Goal: Participate in discussion: Engage in conversation with other users on a specific topic

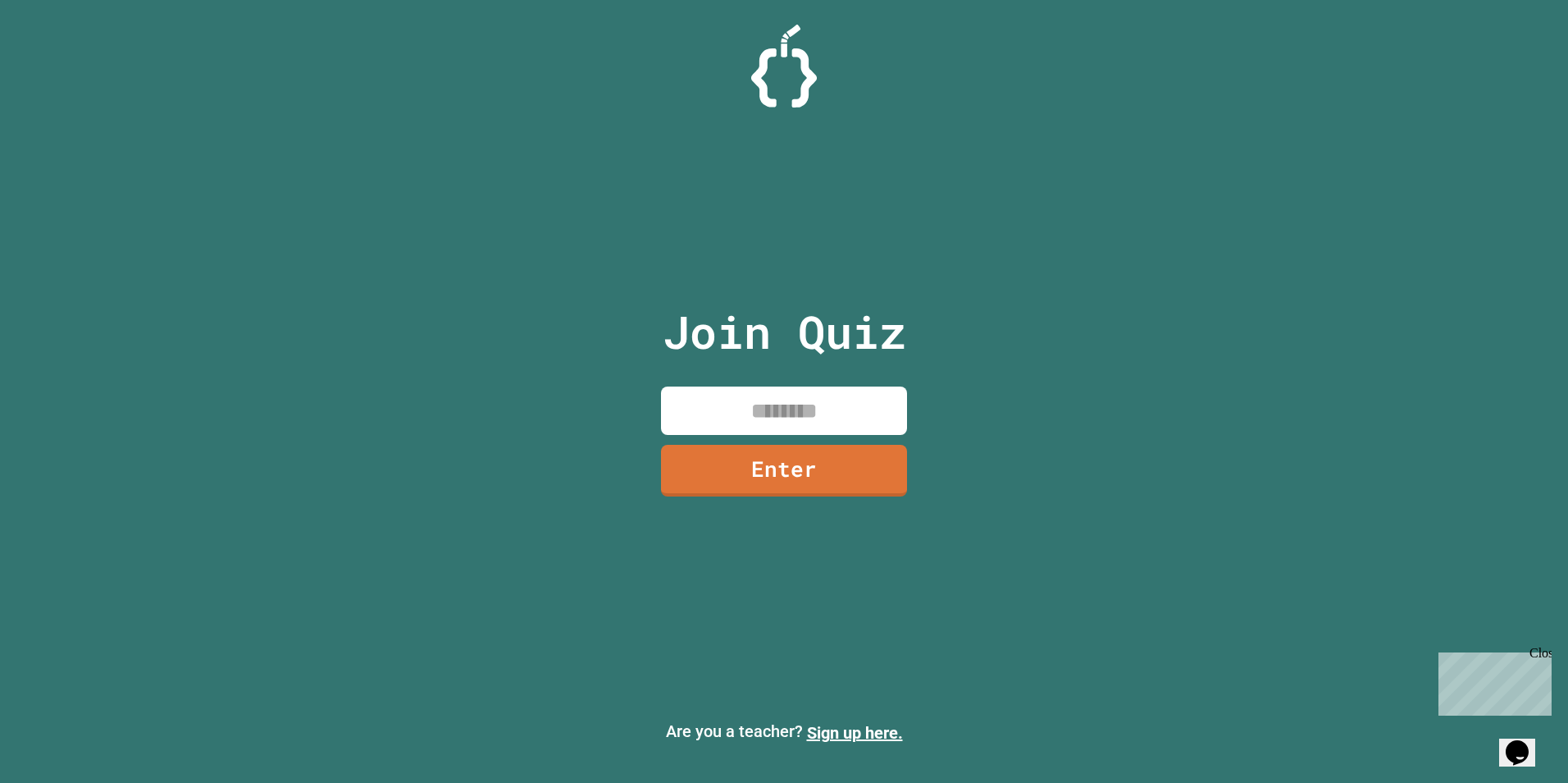
click at [831, 431] on input at bounding box center [784, 410] width 246 height 48
type input "********"
click at [845, 459] on link "Enter" at bounding box center [784, 469] width 250 height 54
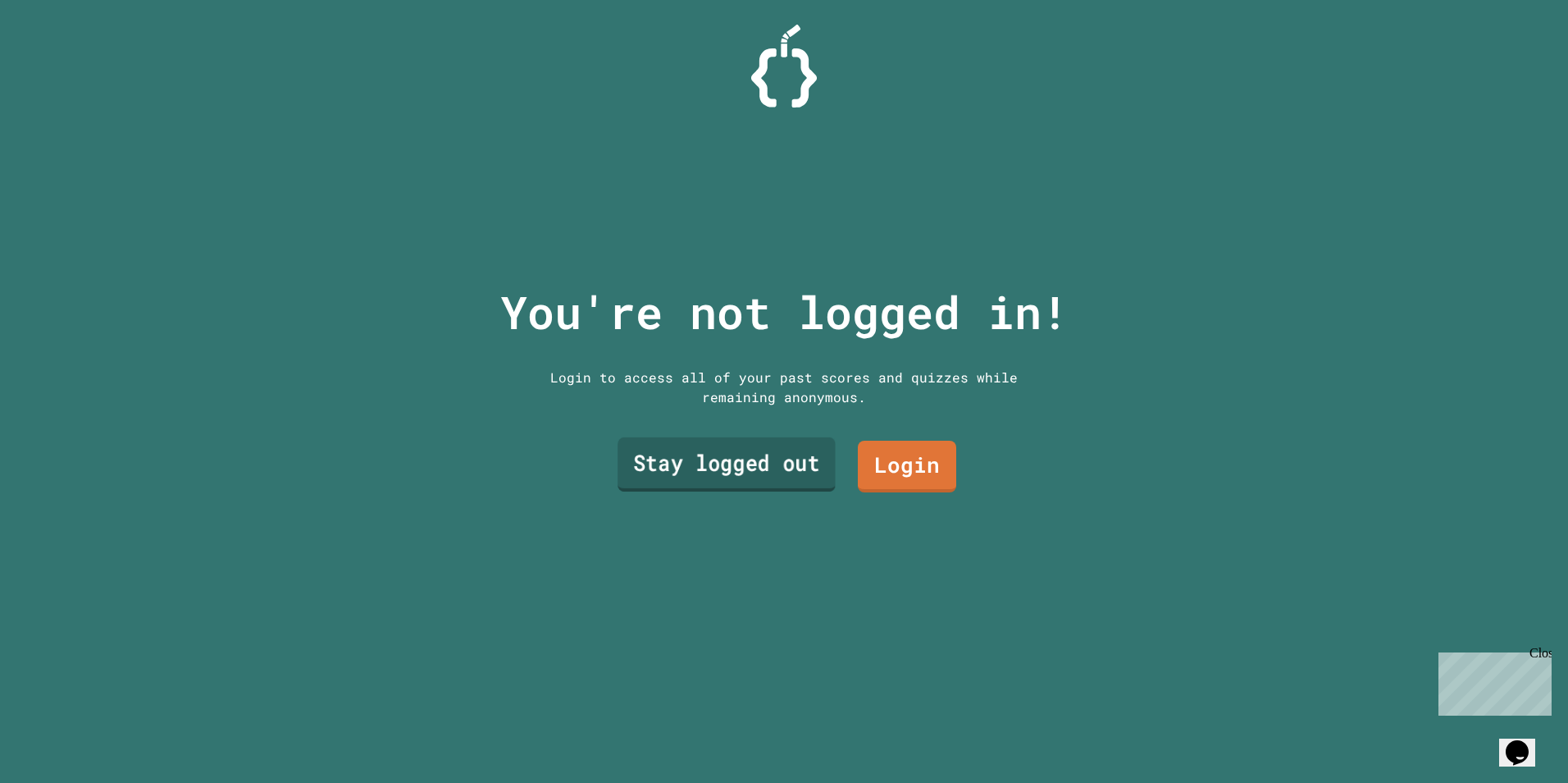
click at [797, 458] on link "Stay logged out" at bounding box center [727, 464] width 219 height 54
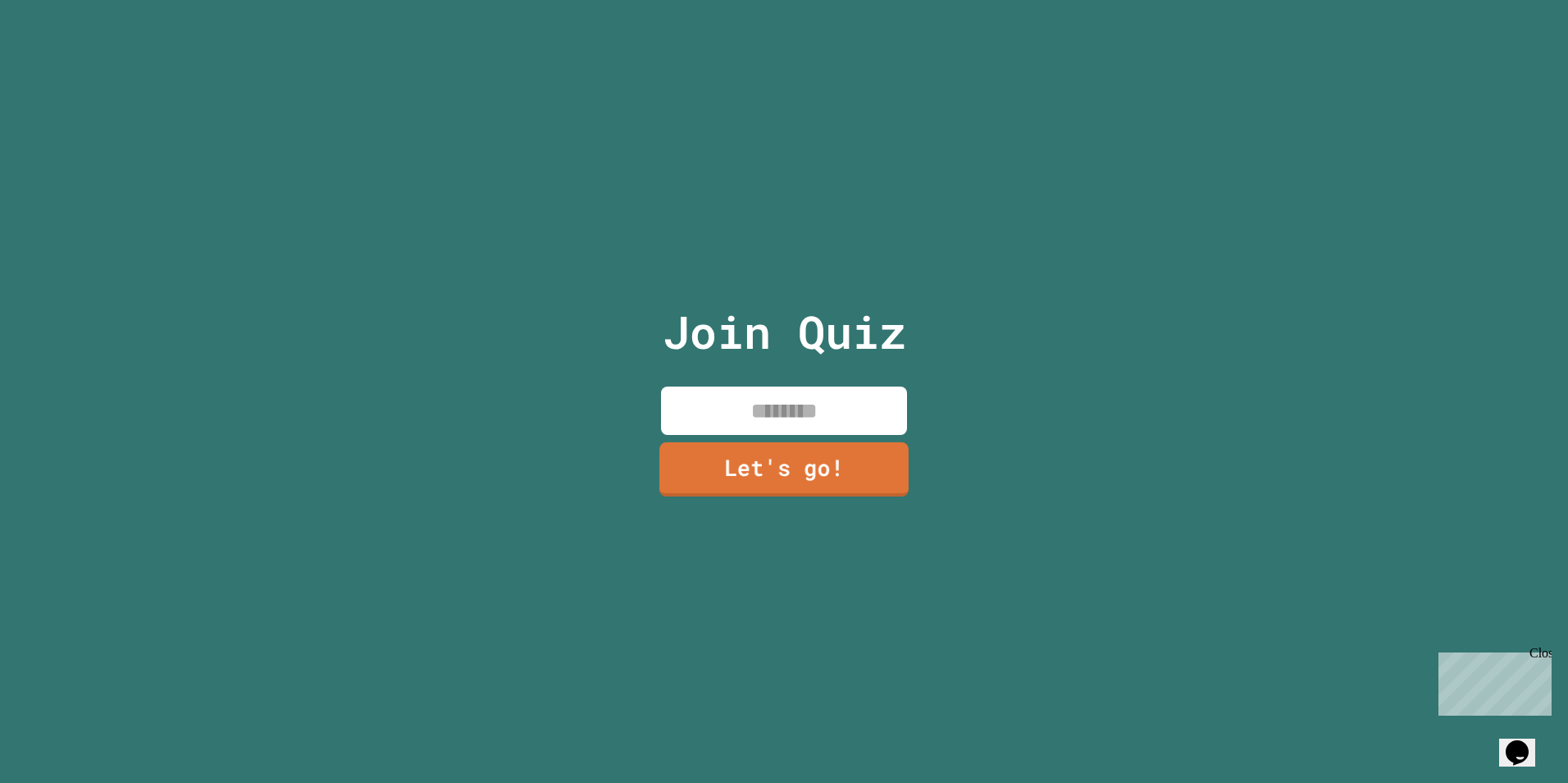
click at [793, 407] on input at bounding box center [784, 410] width 246 height 48
type input "****"
click at [847, 465] on link "Let's go!" at bounding box center [784, 470] width 249 height 52
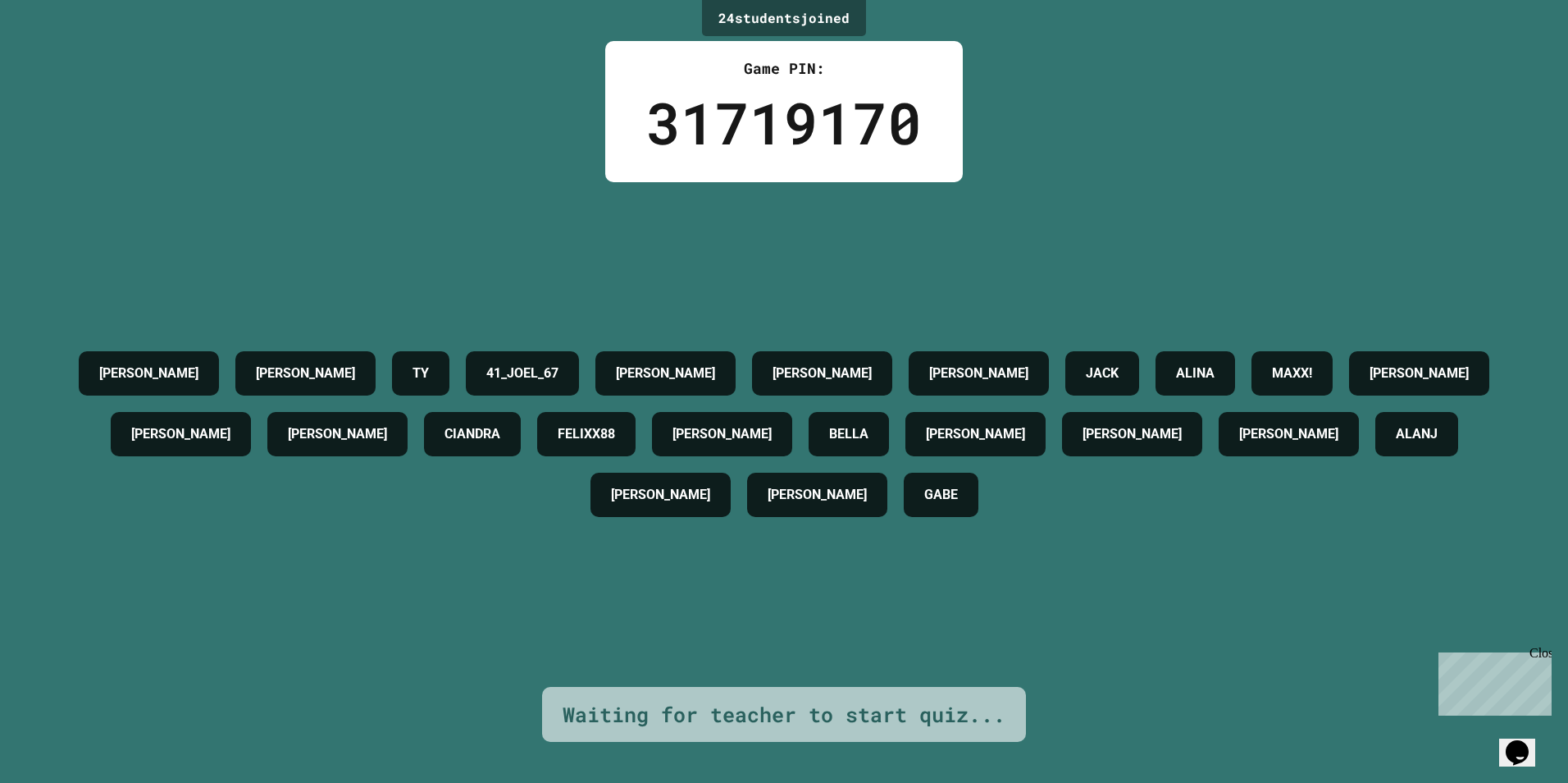
click at [792, 282] on div "[PERSON_NAME] [PERSON_NAME] 41_JOEL_67 [PERSON_NAME] [PERSON_NAME] [PERSON_NAME…" at bounding box center [784, 434] width 1486 height 505
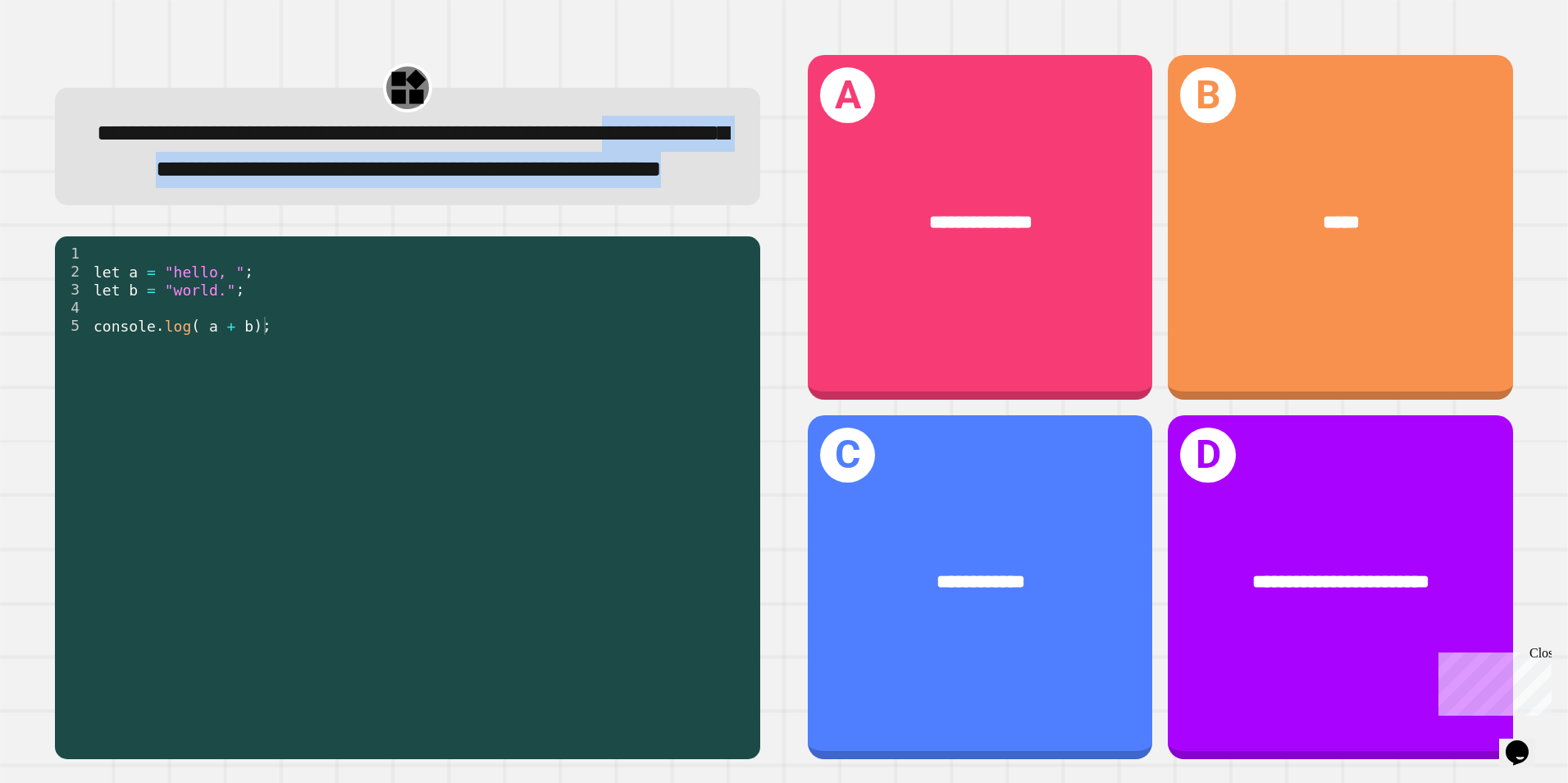
drag, startPoint x: 543, startPoint y: 254, endPoint x: 345, endPoint y: 163, distance: 217.9
click at [345, 163] on div "**********" at bounding box center [408, 152] width 647 height 72
click at [344, 163] on span "**********" at bounding box center [412, 151] width 631 height 59
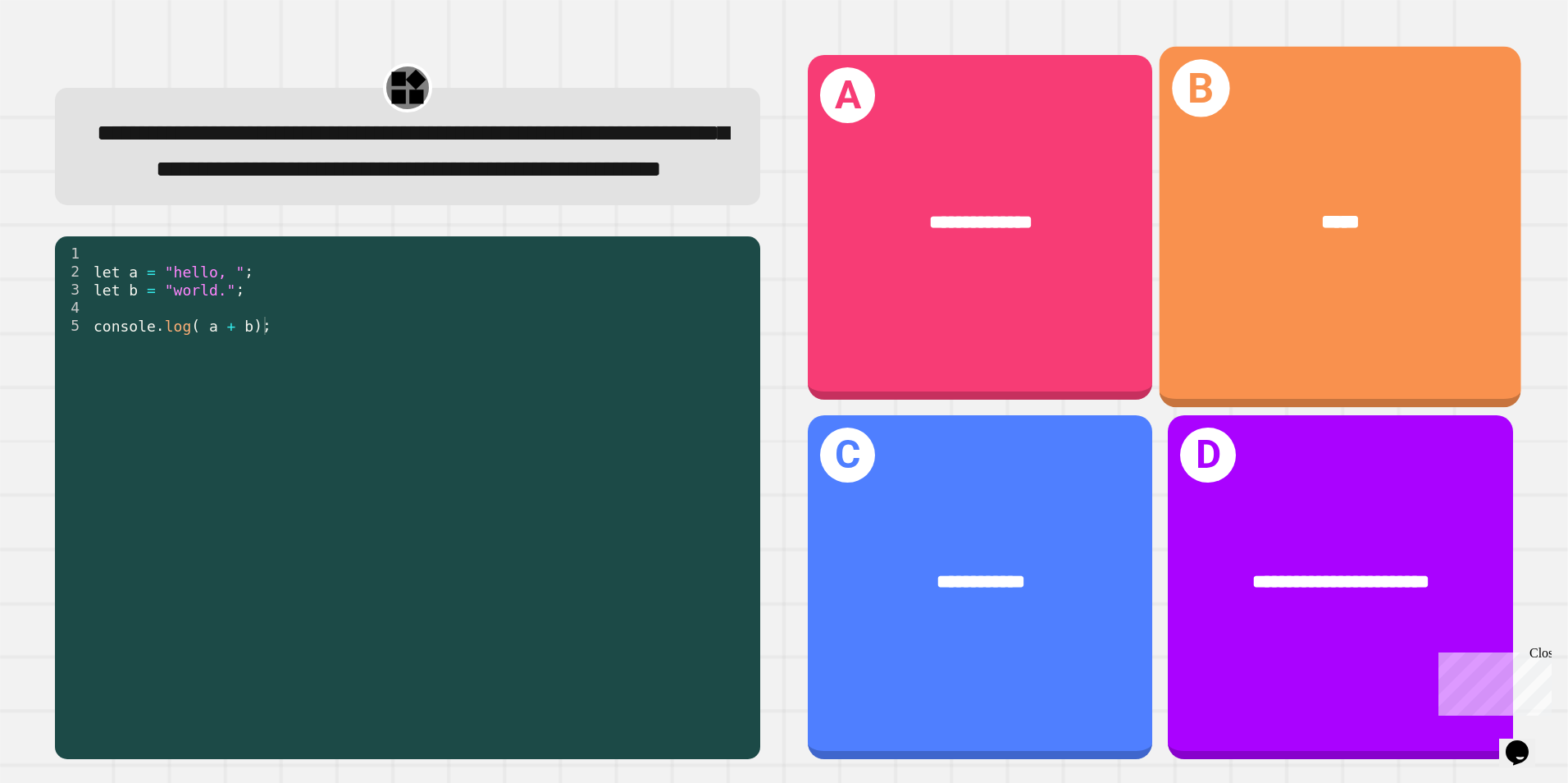
click at [1313, 277] on div "B *****" at bounding box center [1340, 226] width 361 height 361
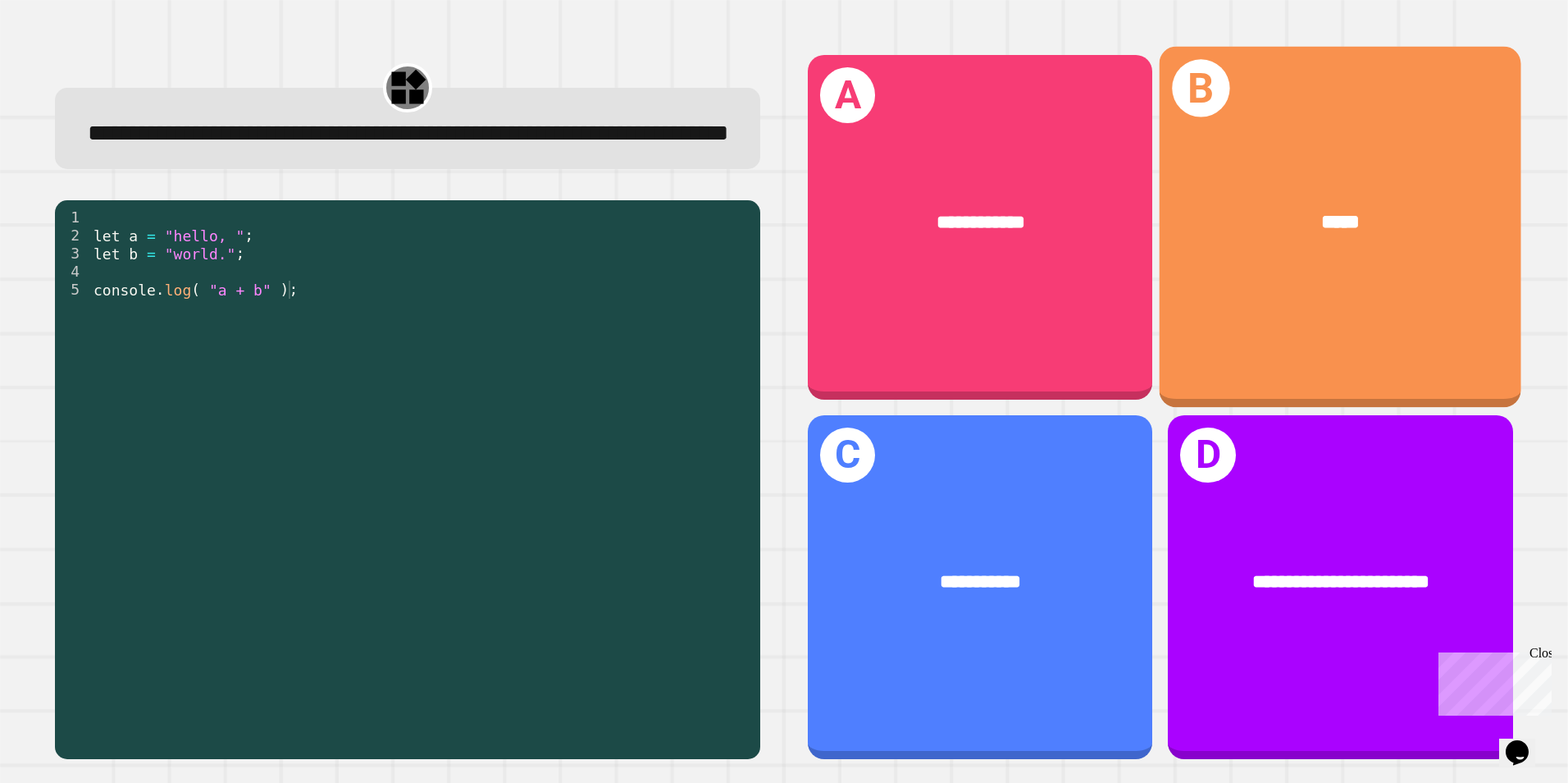
click at [1313, 277] on div "B *****" at bounding box center [1340, 226] width 361 height 361
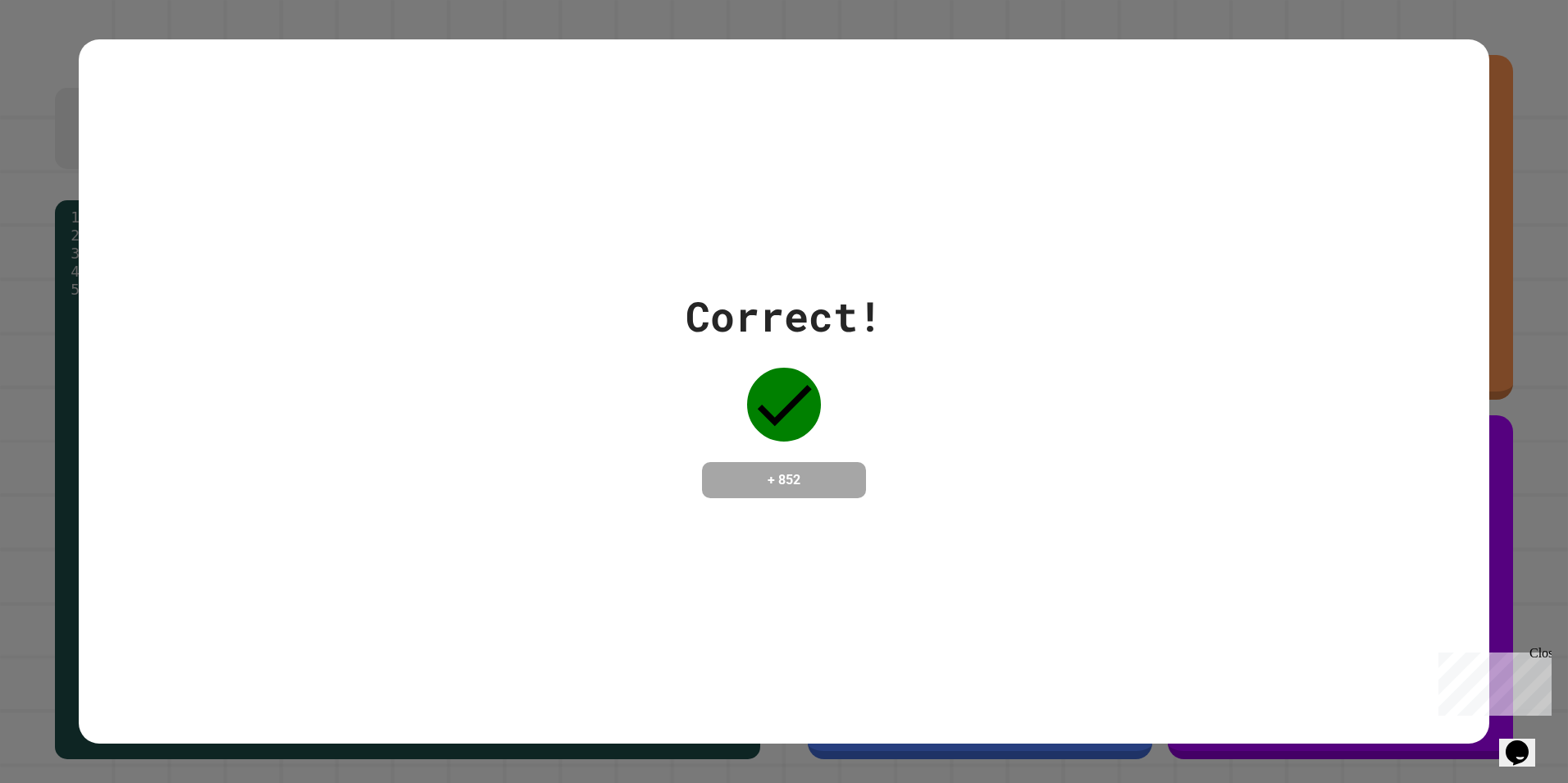
click at [1524, 751] on icon "Chat widget" at bounding box center [1517, 753] width 23 height 25
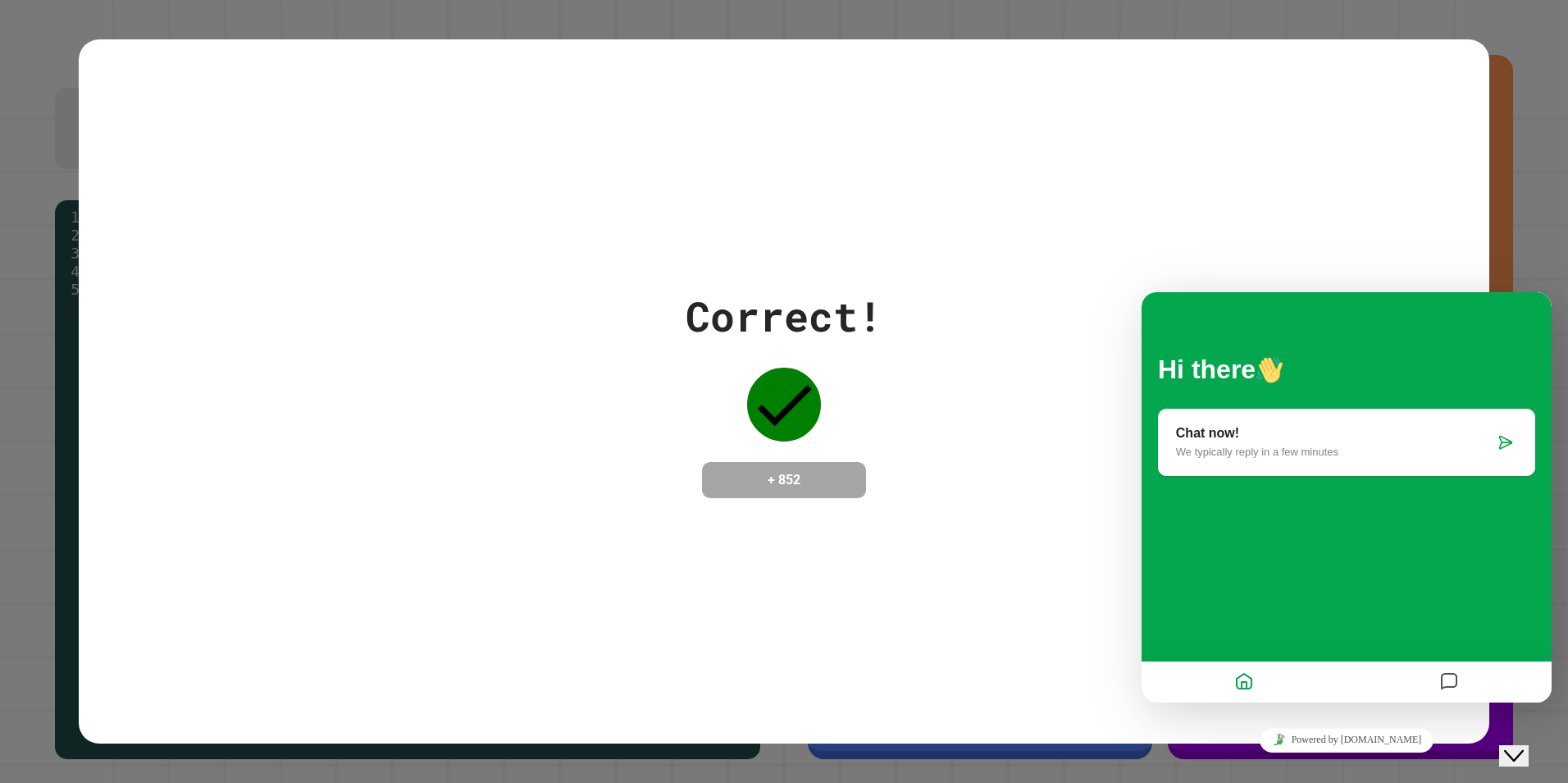
click at [1480, 444] on div "Chat now! We typically reply in a few minutes" at bounding box center [1335, 442] width 318 height 32
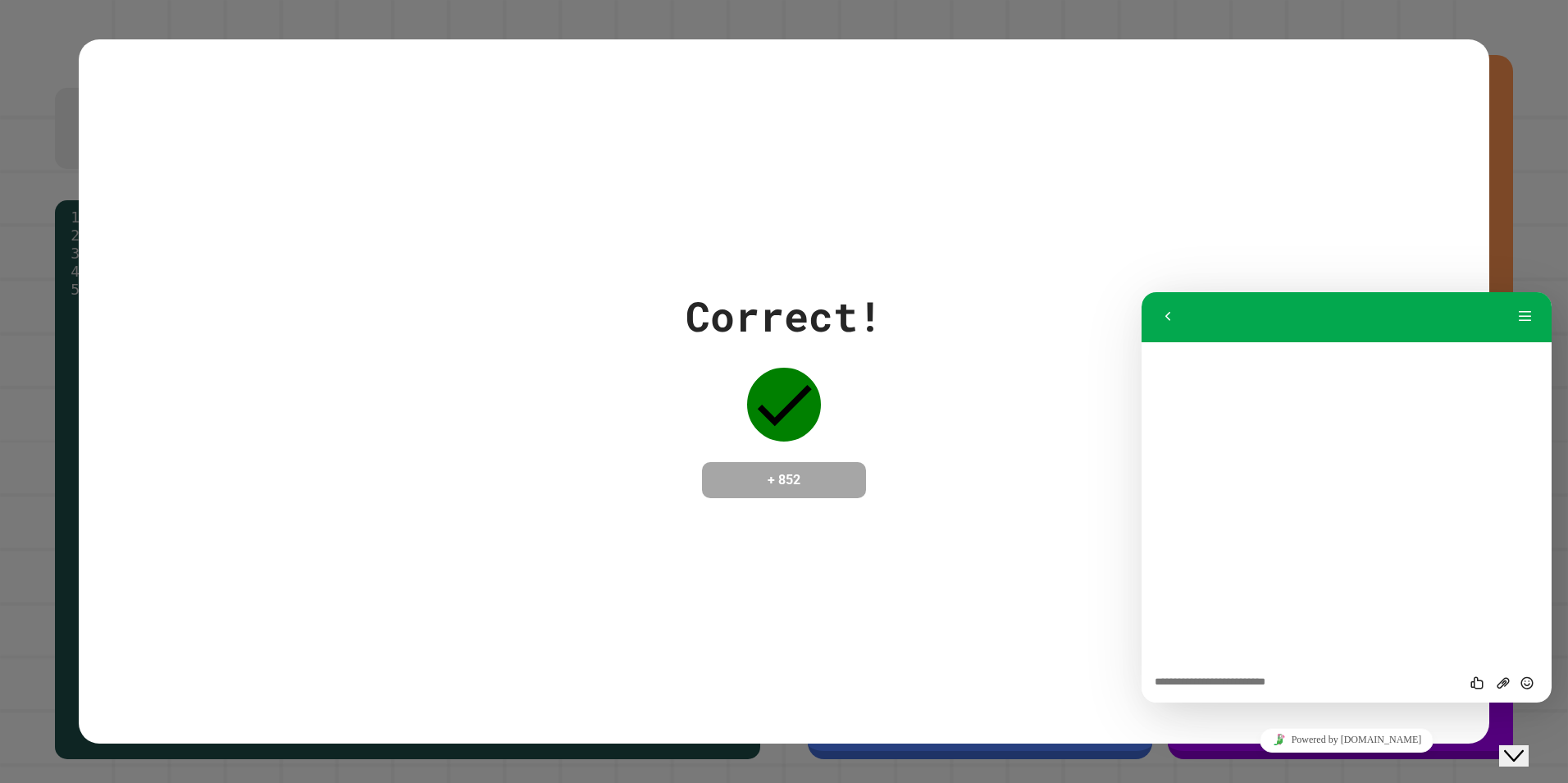
click at [1141, 292] on div "Rate this chat Upload File Insert emoji" at bounding box center [1141, 292] width 0 height 0
click at [1141, 292] on textarea at bounding box center [1141, 292] width 0 height 0
type textarea "**********"
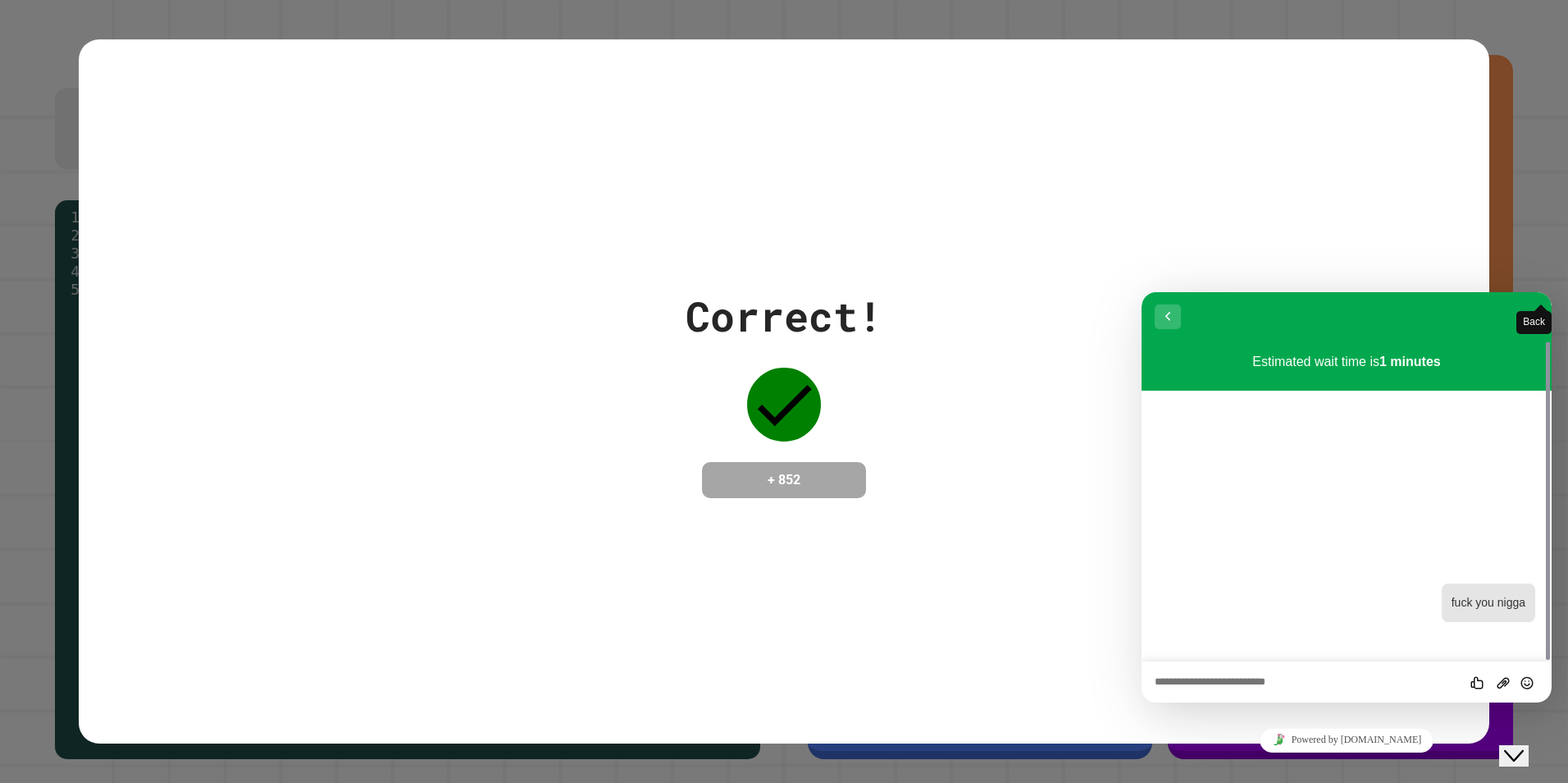
click at [1173, 310] on button "Back" at bounding box center [1168, 316] width 26 height 25
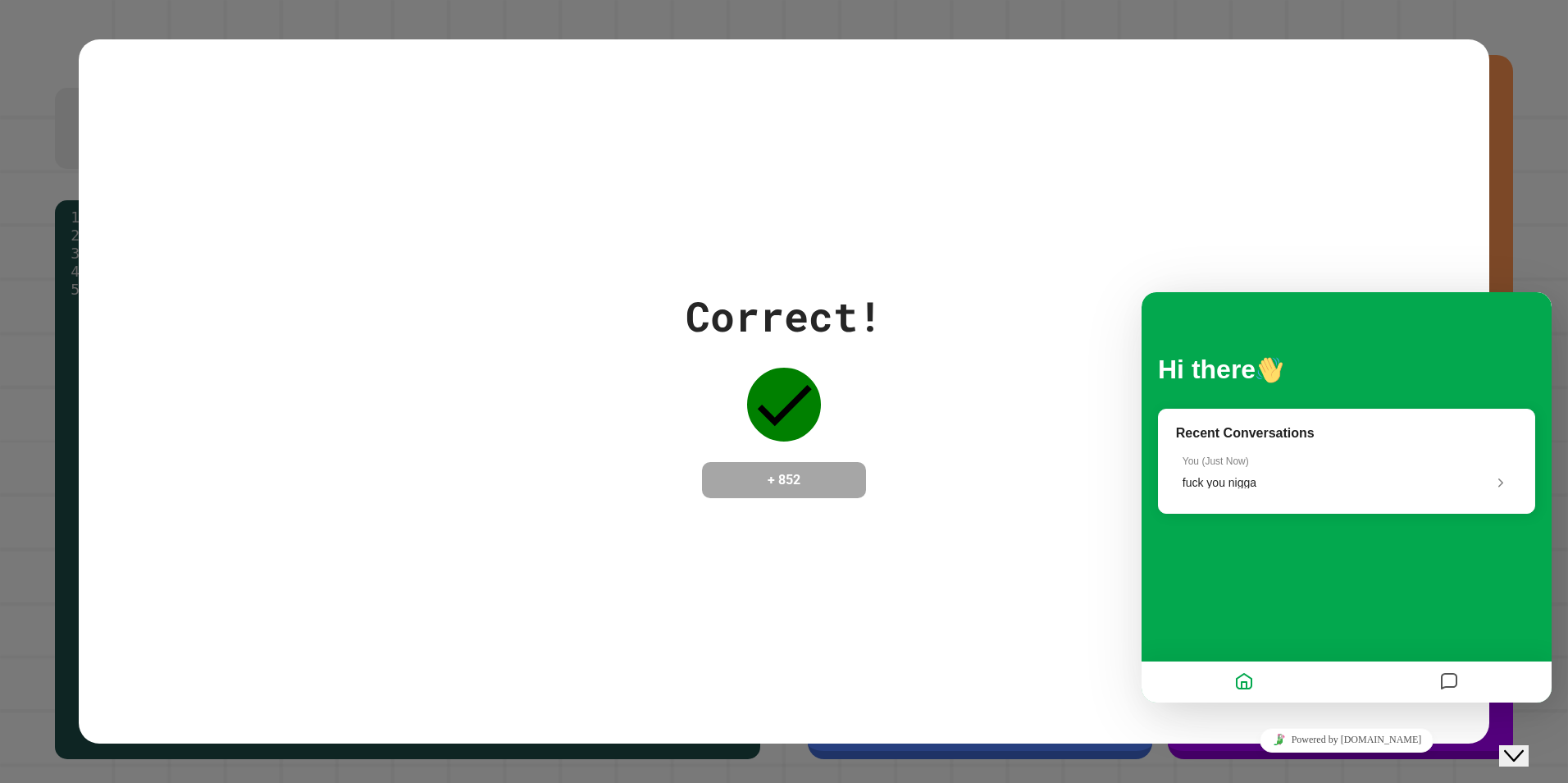
drag, startPoint x: 804, startPoint y: 360, endPoint x: 1089, endPoint y: 439, distance: 295.7
click at [805, 367] on icon at bounding box center [784, 404] width 74 height 74
click at [1524, 750] on icon "Chat widget" at bounding box center [1513, 756] width 20 height 11
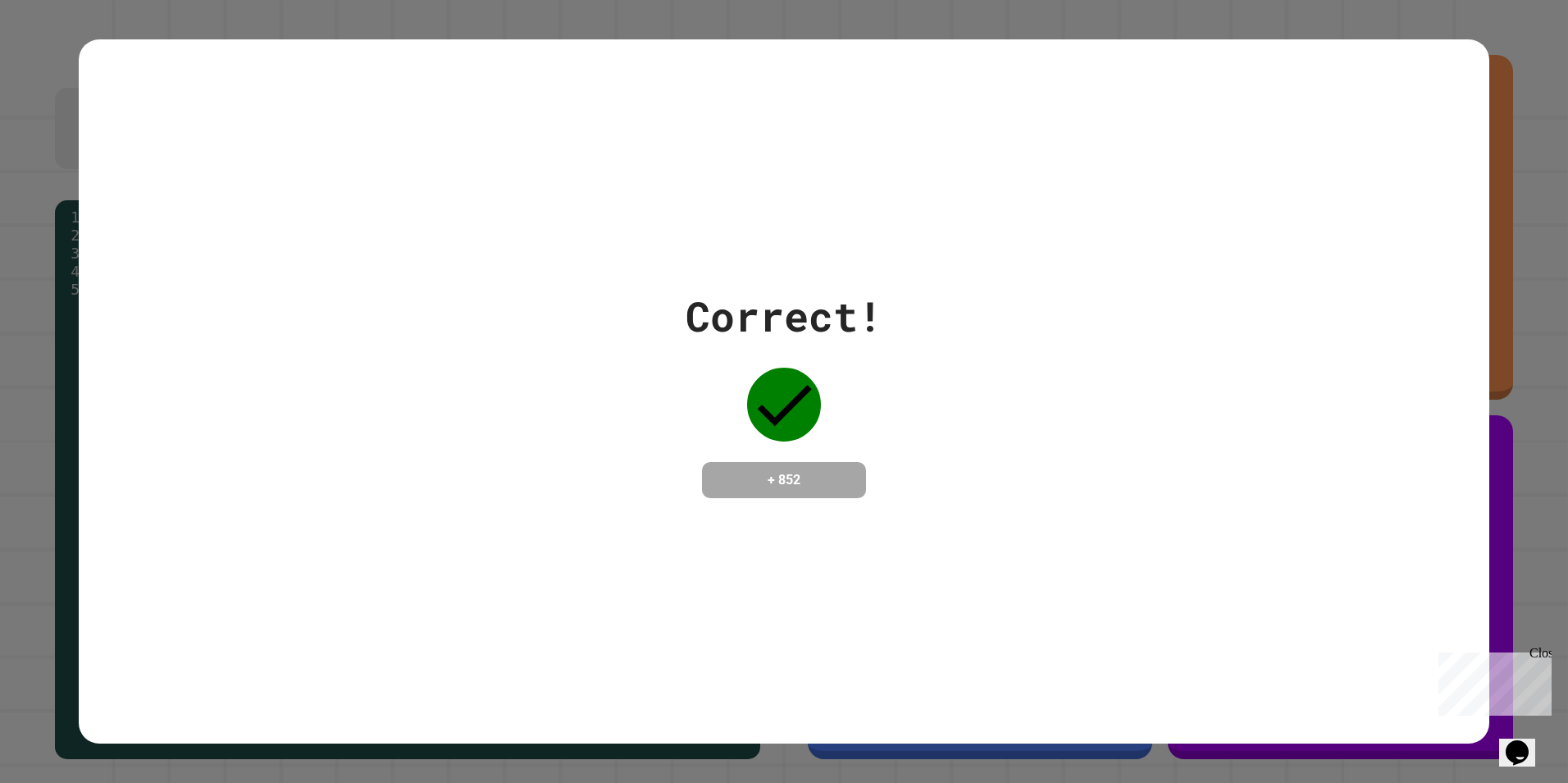
click at [1514, 739] on icon "Opens Chat This icon Opens the chat window." at bounding box center [1517, 753] width 26 height 27
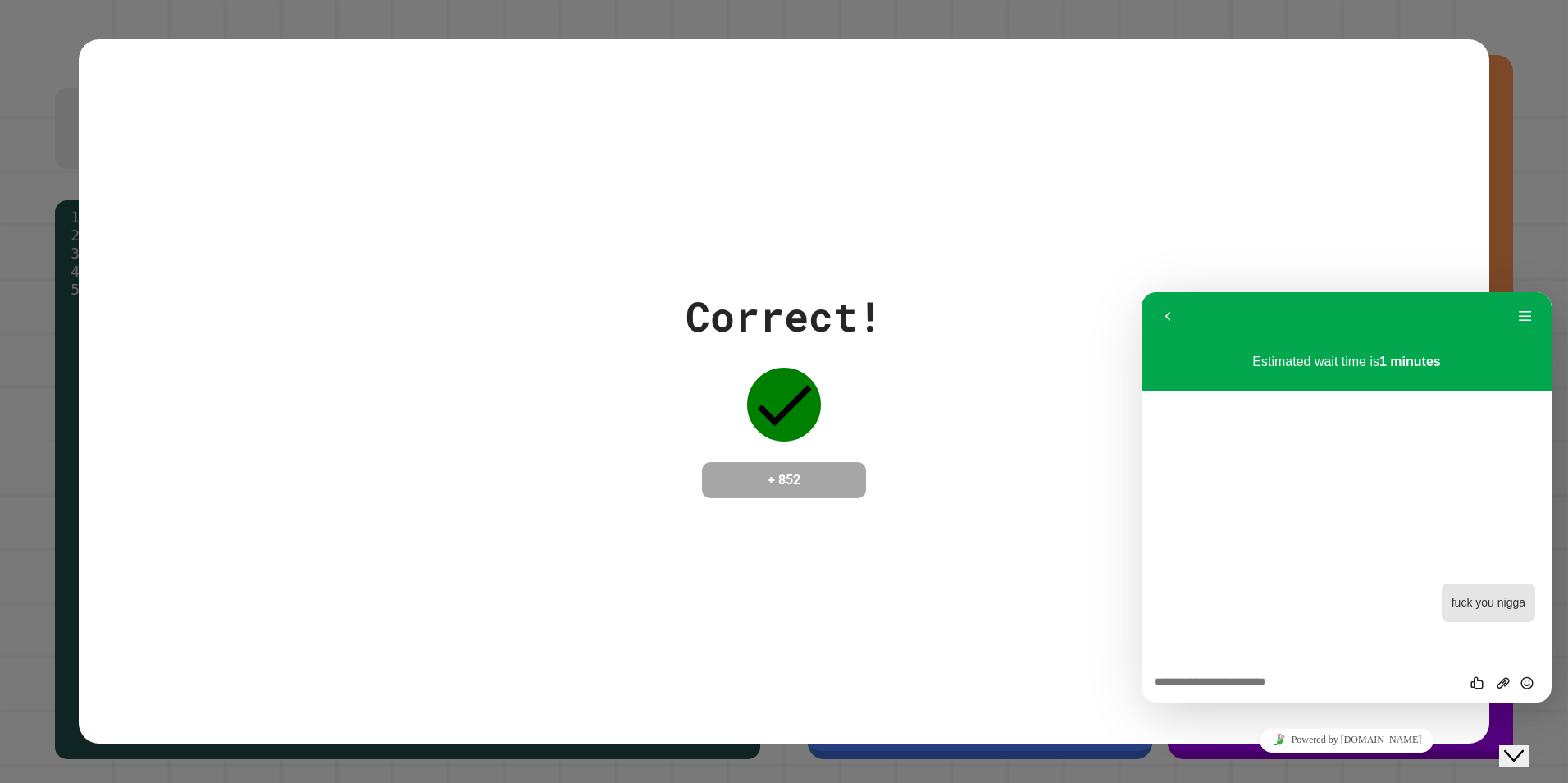
click at [1515, 745] on button "Close Chat This icon closes the chat window." at bounding box center [1513, 756] width 29 height 22
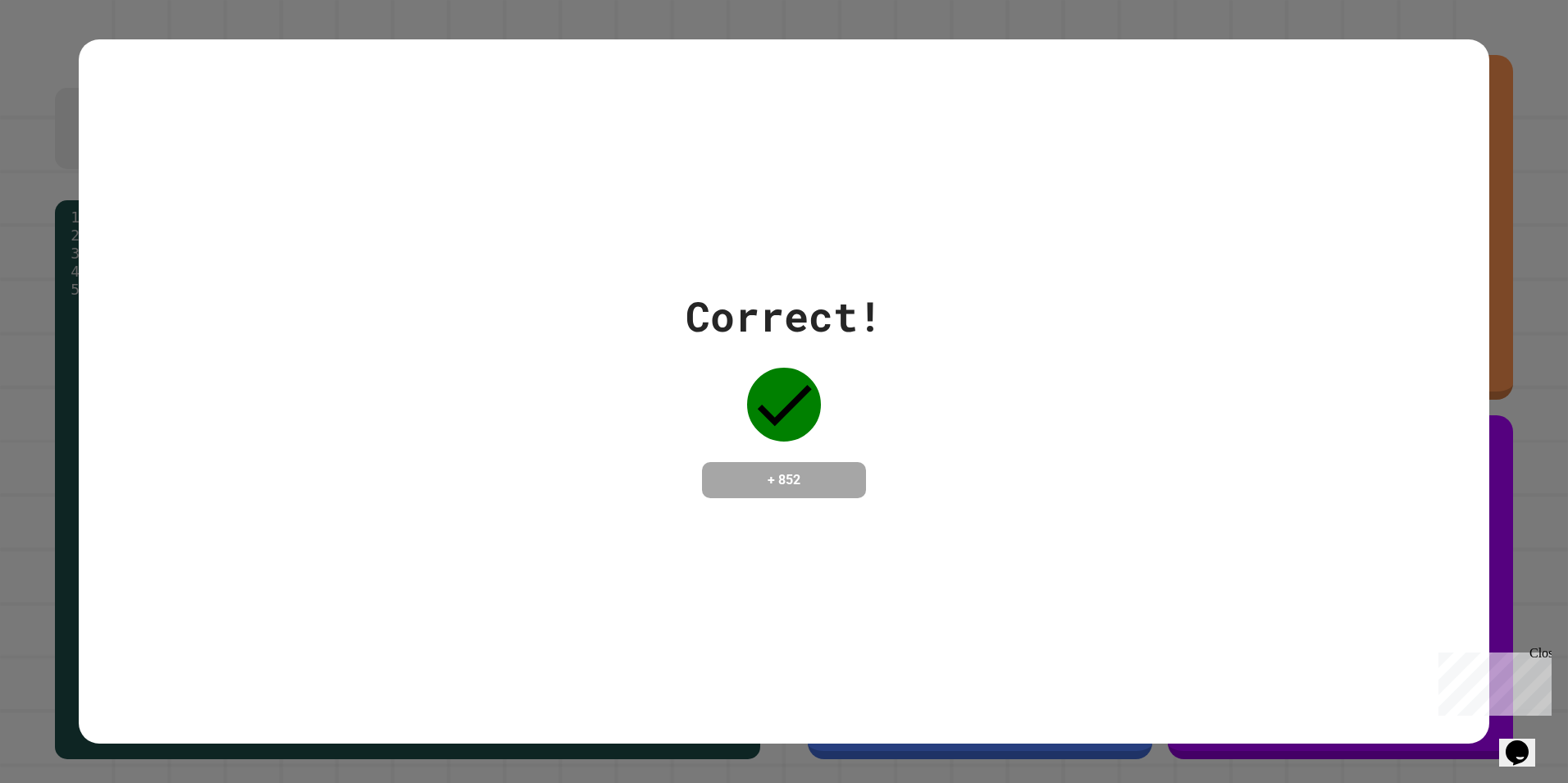
click at [1516, 739] on icon "Opens Chat This icon Opens the chat window." at bounding box center [1517, 753] width 26 height 27
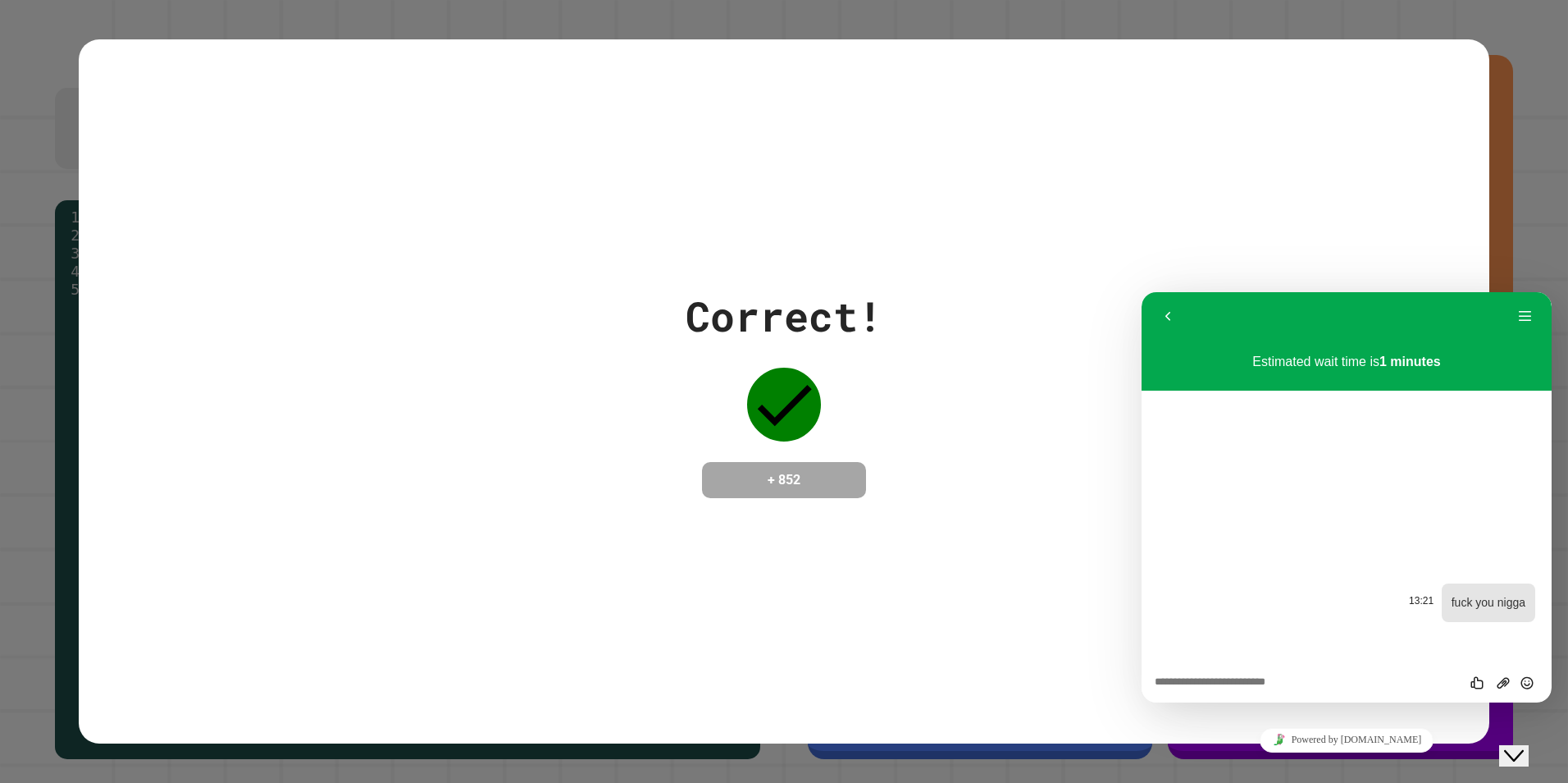
drag, startPoint x: 1499, startPoint y: 600, endPoint x: 1401, endPoint y: 621, distance: 100.2
click at [1401, 621] on div "13:21 fuck you nigga" at bounding box center [1347, 601] width 378 height 68
drag, startPoint x: 1401, startPoint y: 621, endPoint x: 1352, endPoint y: 594, distance: 55.9
click at [1343, 601] on div at bounding box center [1347, 602] width 378 height 39
click at [1516, 307] on button "Menu" at bounding box center [1525, 316] width 26 height 25
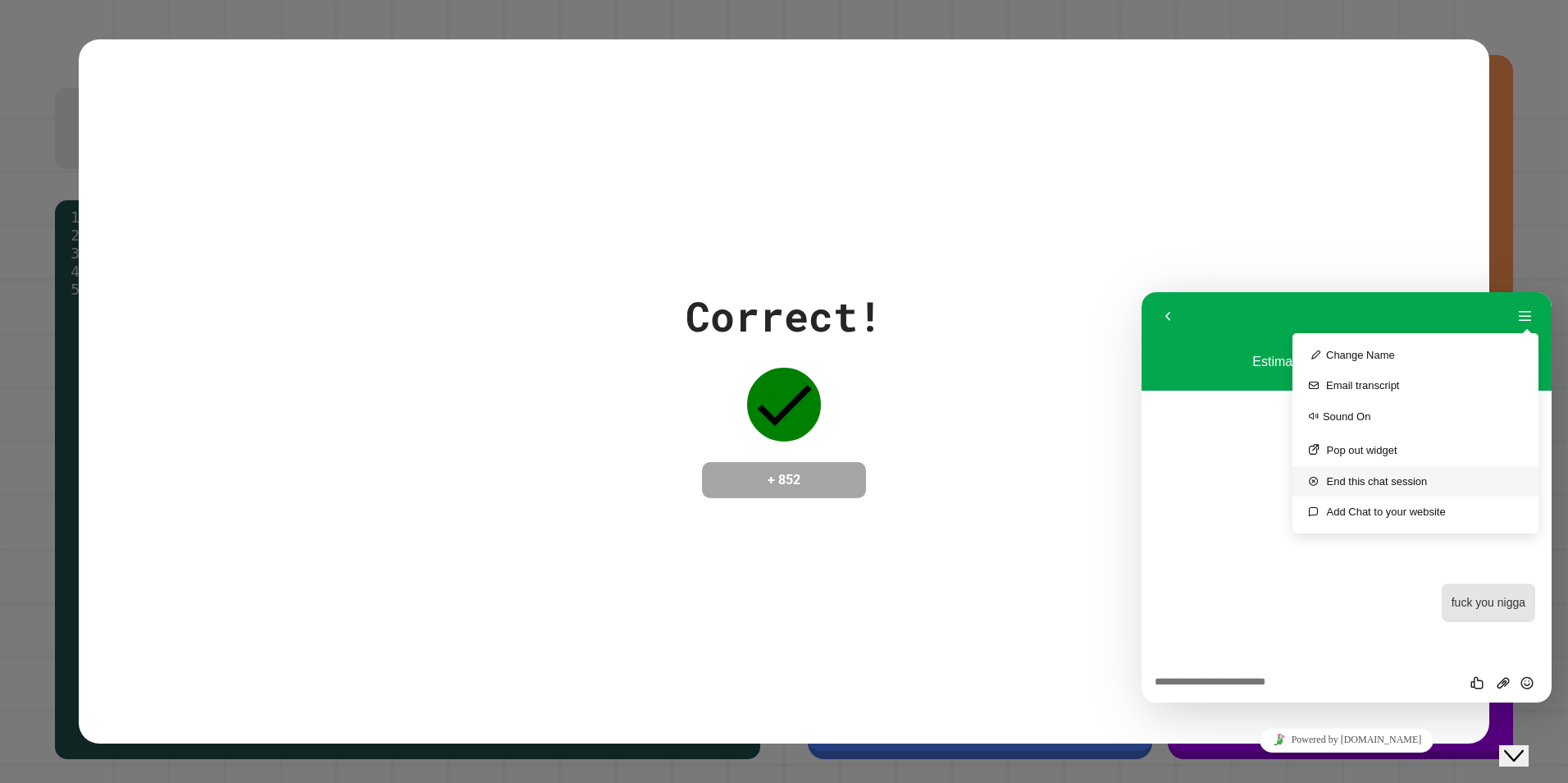
click at [1363, 477] on button "End this chat session" at bounding box center [1416, 481] width 246 height 30
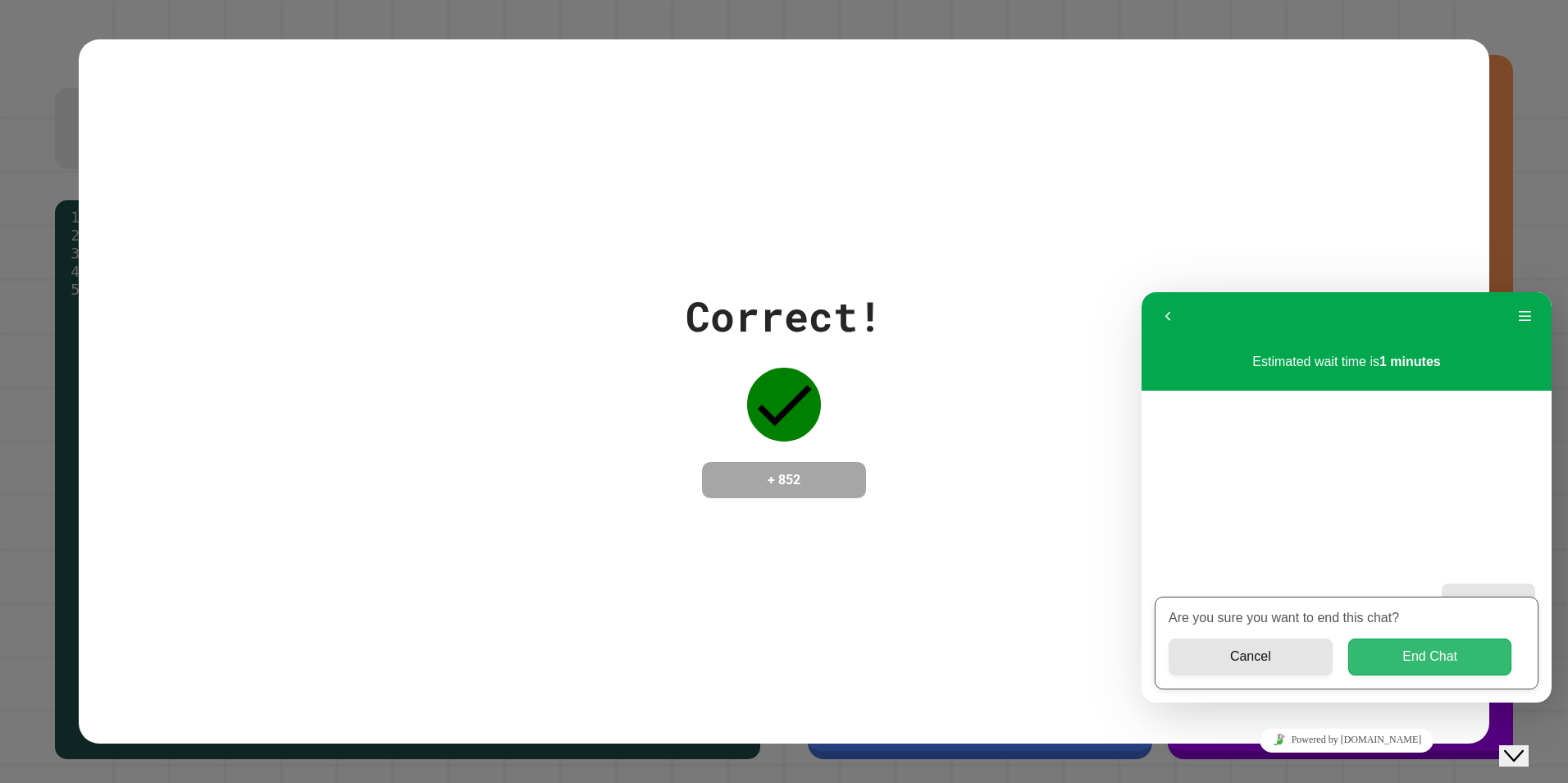
click at [1403, 649] on button "End Chat" at bounding box center [1430, 656] width 164 height 37
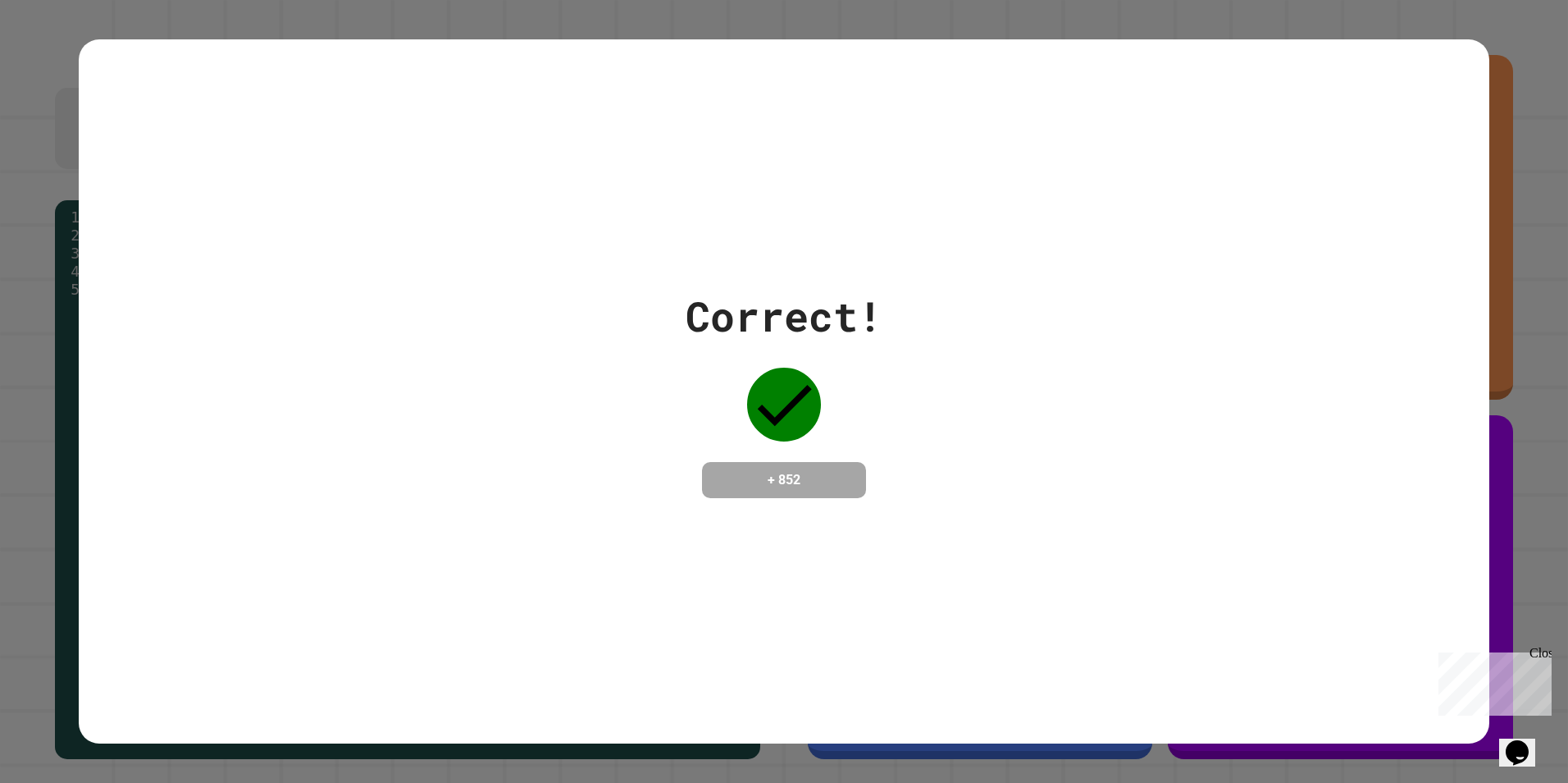
click at [1516, 740] on icon "Chat widget" at bounding box center [1517, 753] width 23 height 25
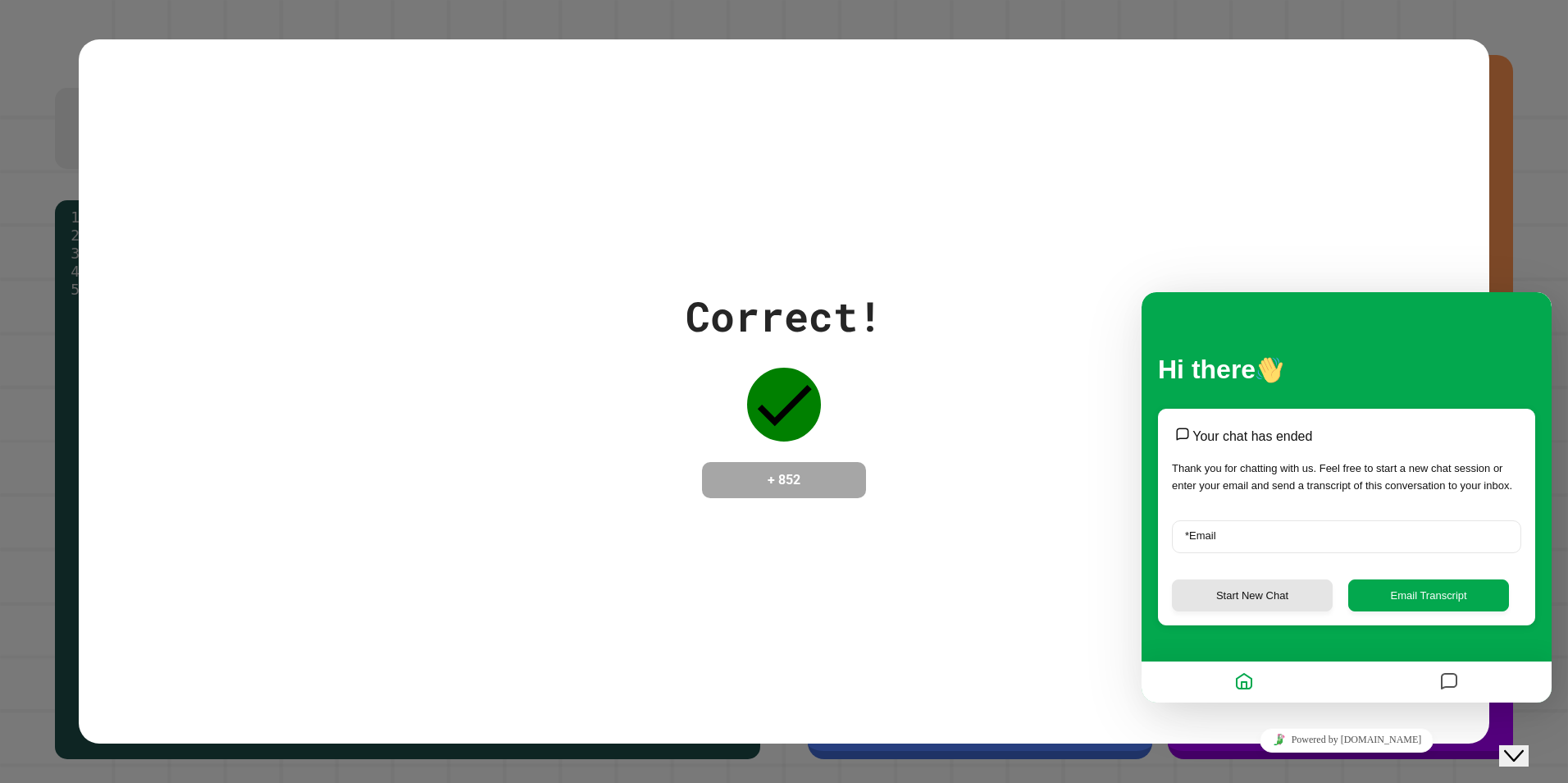
click at [1519, 745] on button "Close Chat This icon closes the chat window." at bounding box center [1513, 756] width 29 height 22
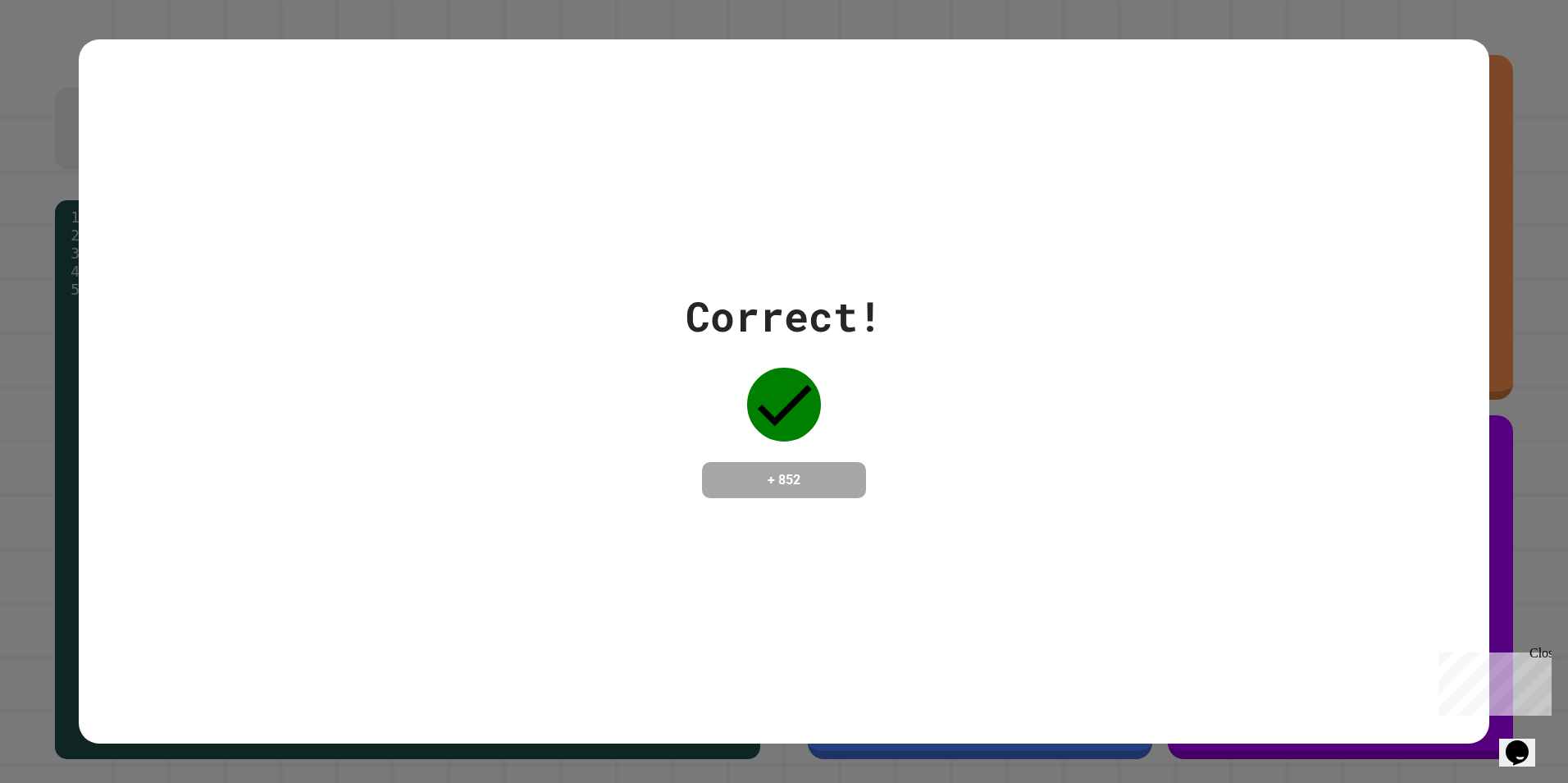
drag, startPoint x: 1518, startPoint y: 722, endPoint x: 1542, endPoint y: 731, distance: 25.6
click at [1535, 739] on button "Opens Chat This icon Opens the chat window." at bounding box center [1517, 752] width 36 height 27
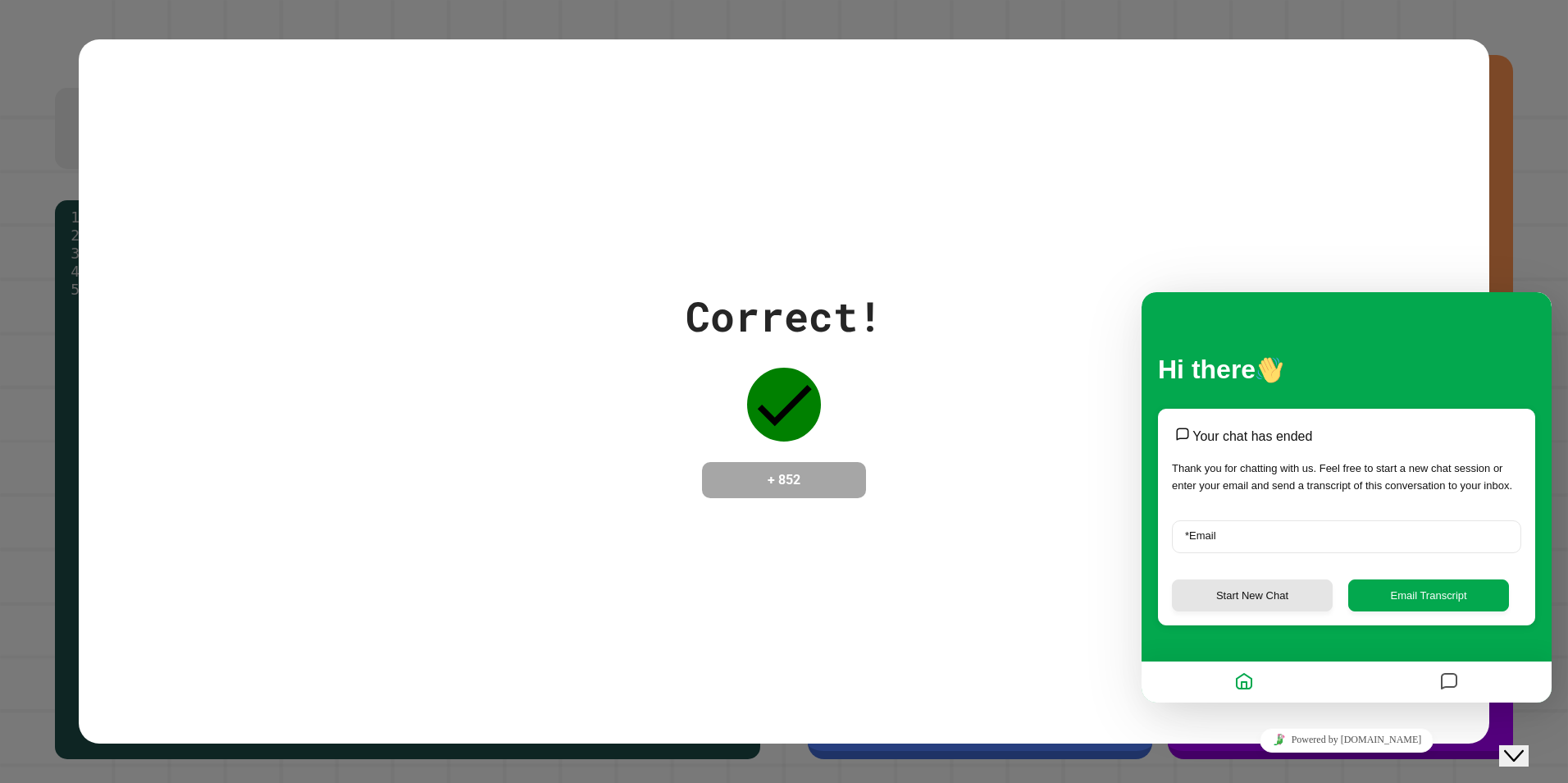
click at [1454, 671] on icon "Messages" at bounding box center [1449, 683] width 20 height 32
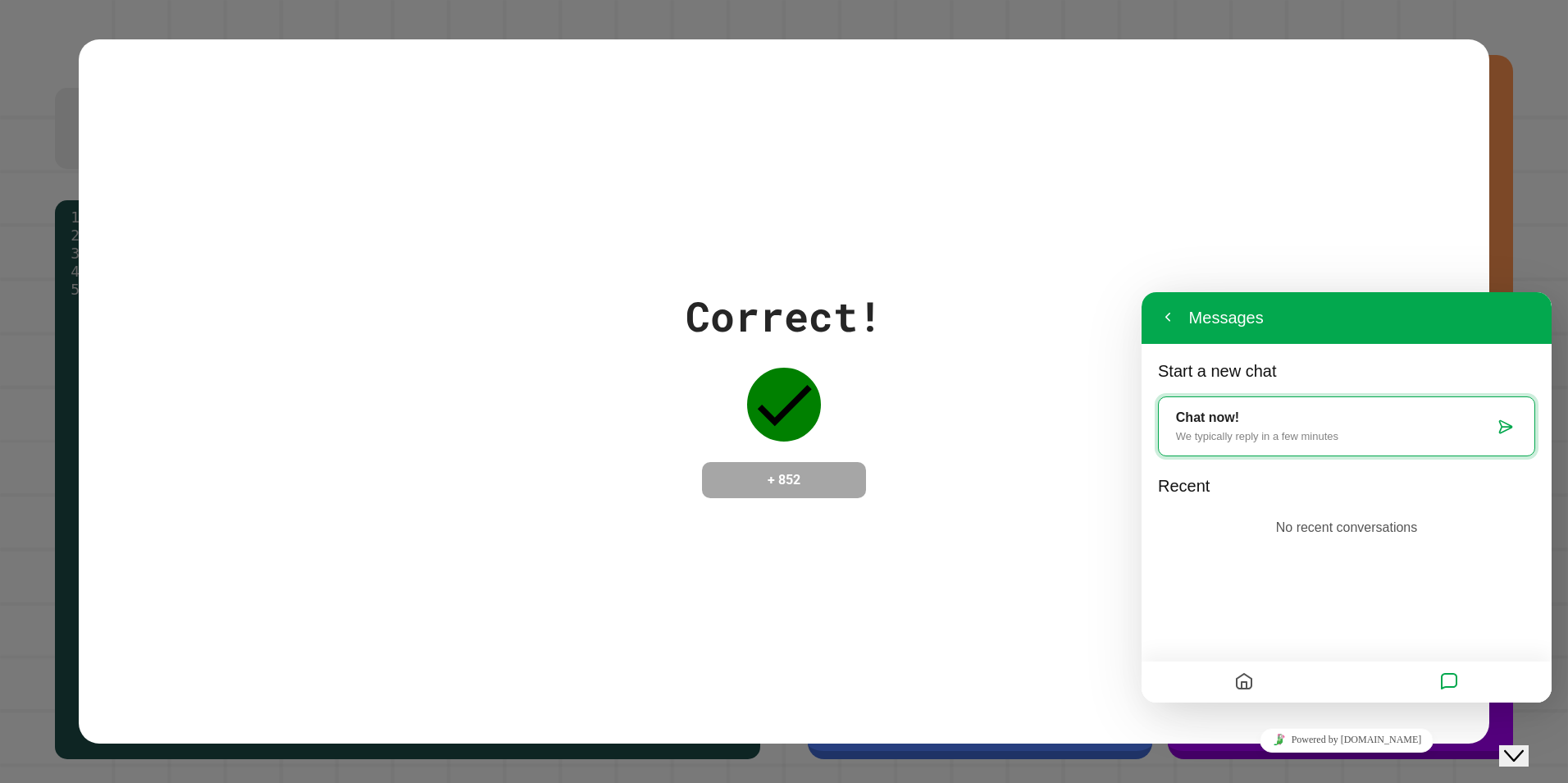
click at [1524, 746] on div "Close Chat This icon closes the chat window." at bounding box center [1513, 756] width 20 height 20
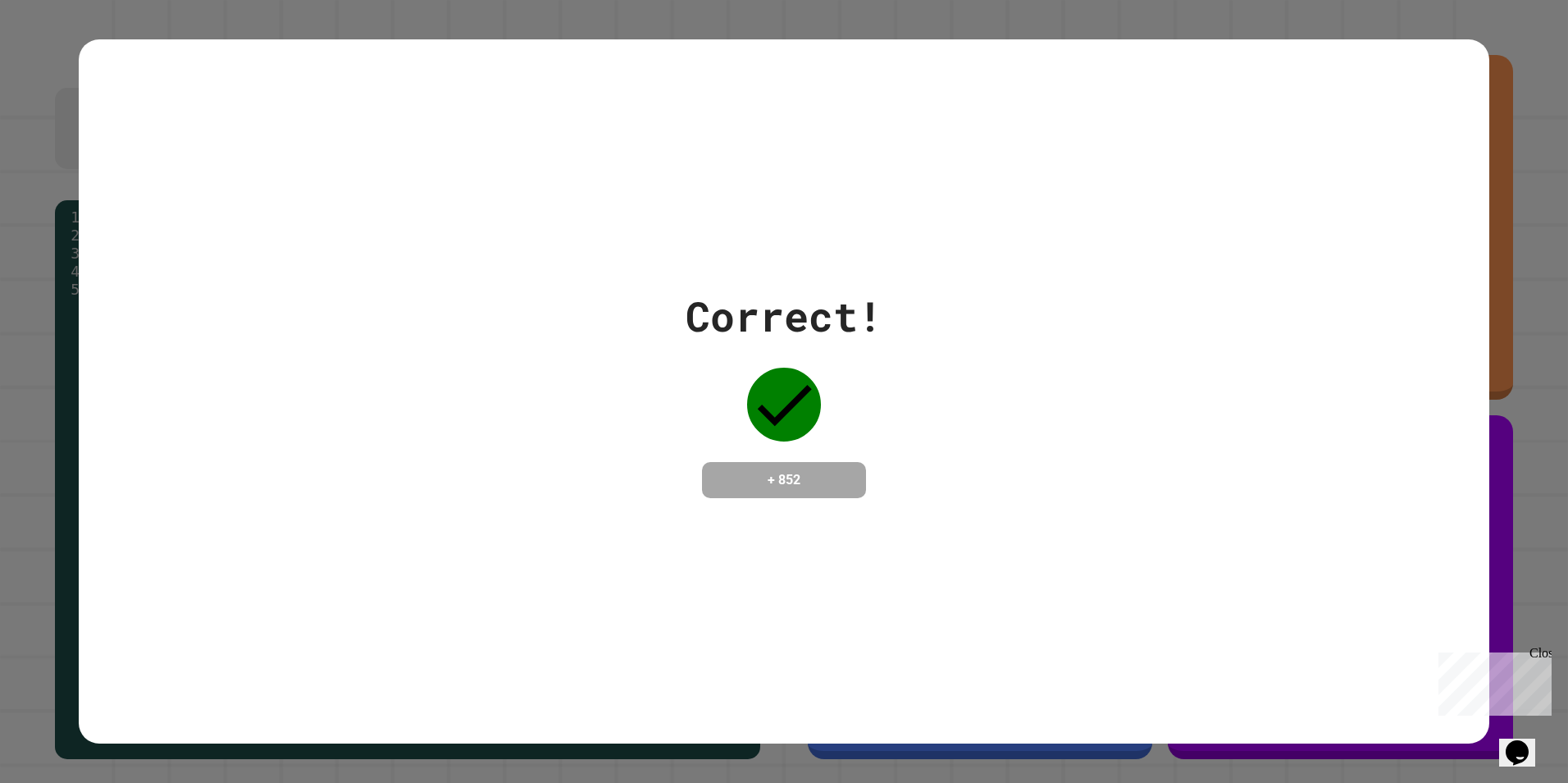
click at [1537, 655] on div "Close" at bounding box center [1540, 656] width 21 height 21
click at [1532, 655] on div "Correct! + 852" at bounding box center [784, 391] width 1568 height 783
click at [1097, 505] on div "Correct! + 852" at bounding box center [784, 392] width 1411 height 704
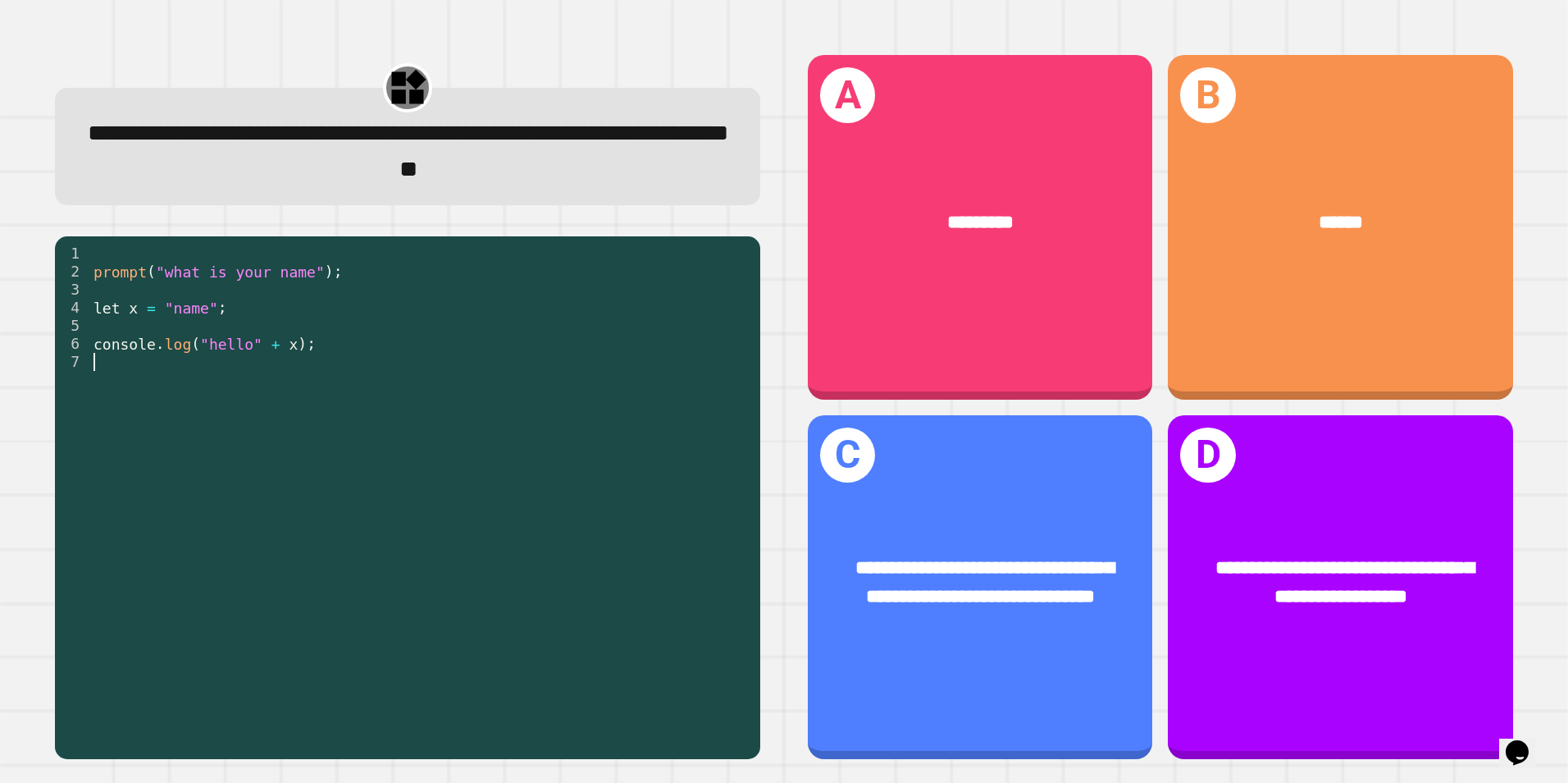
click at [560, 518] on div "prompt ( "what is your name" ) ; let x = "name" ; console . log ( "hello" + x )…" at bounding box center [420, 488] width 661 height 488
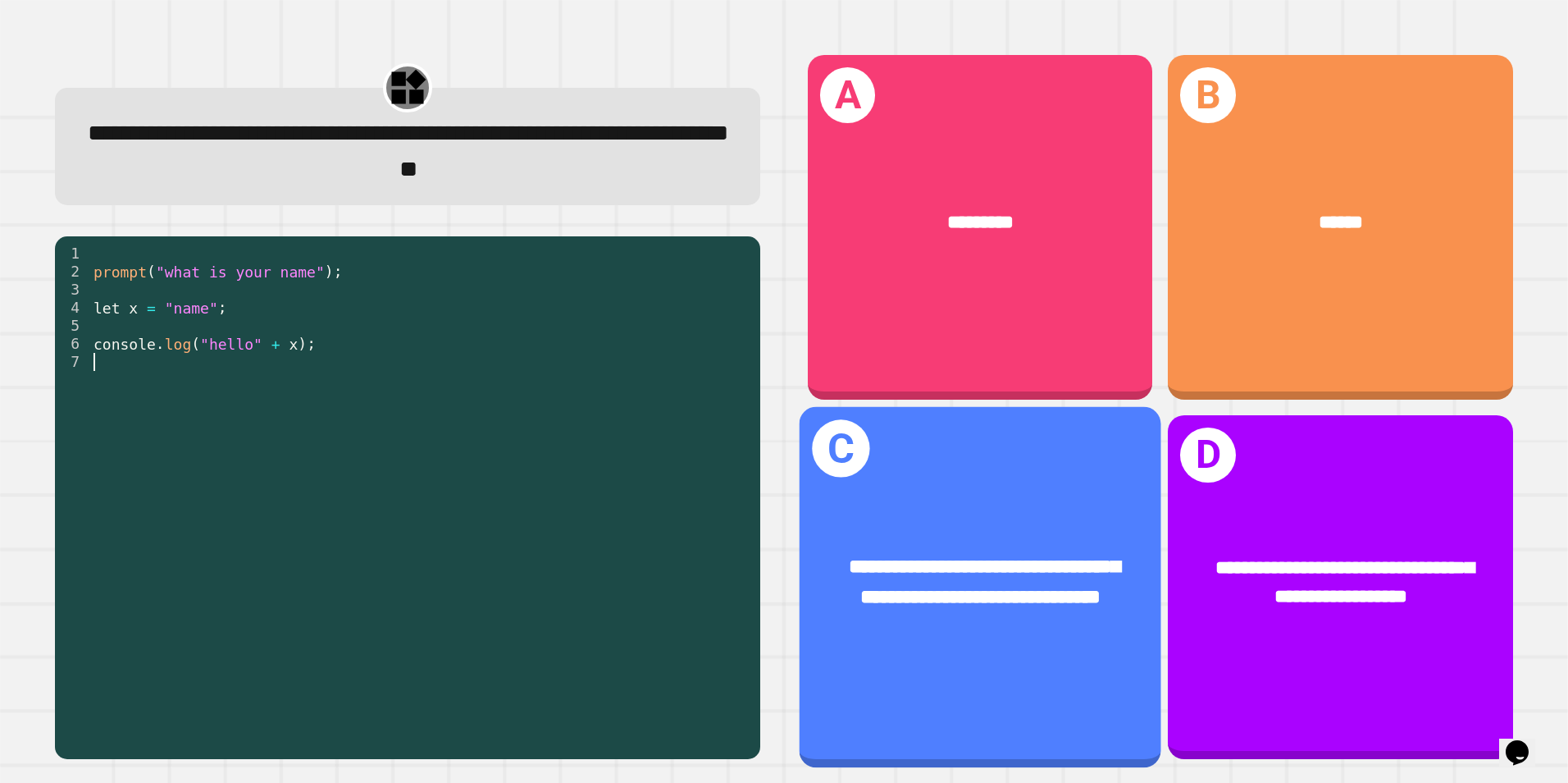
drag, startPoint x: 1072, startPoint y: 547, endPoint x: 1055, endPoint y: 564, distance: 24.0
click at [1055, 564] on div "**********" at bounding box center [980, 582] width 282 height 61
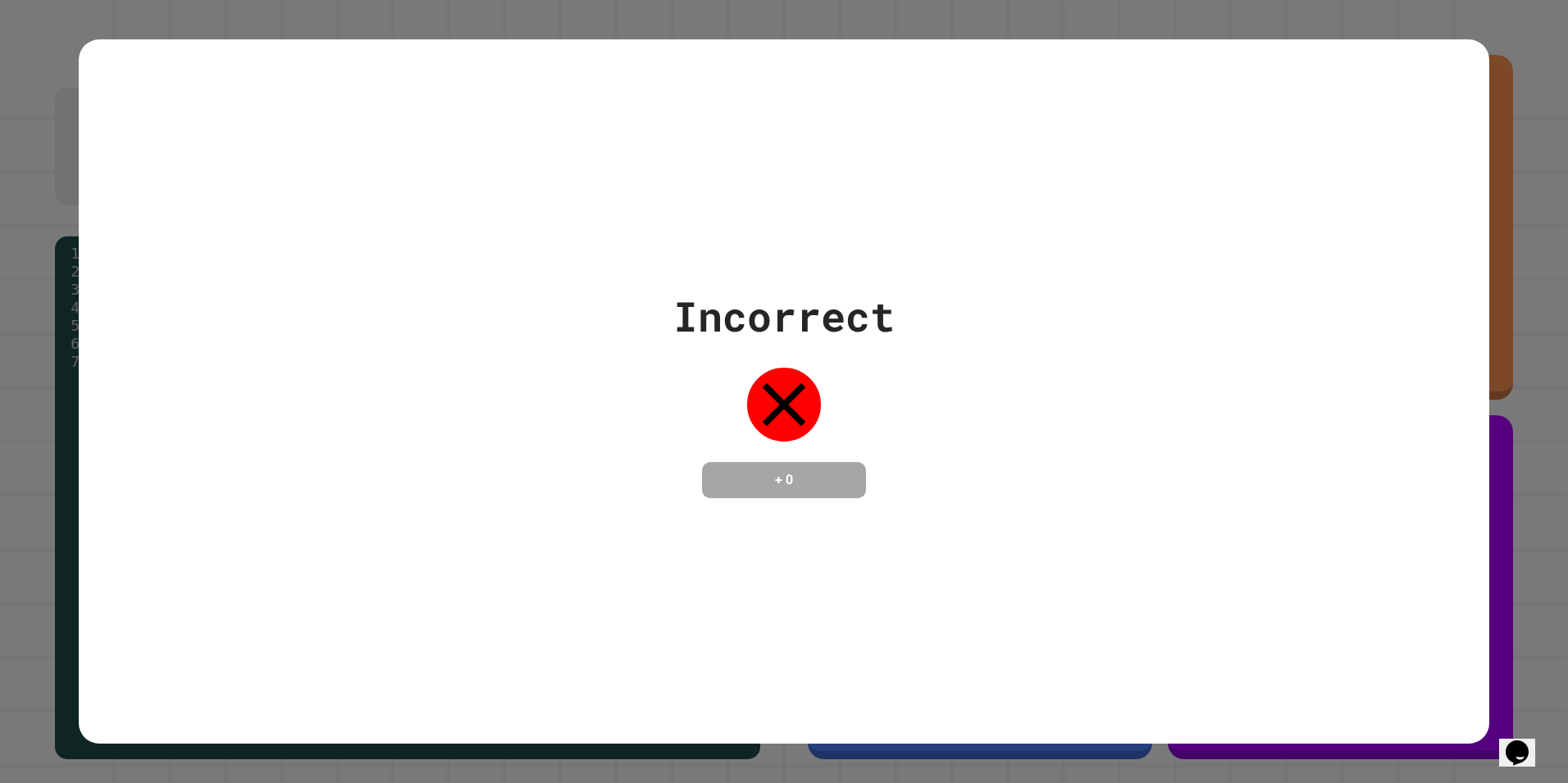
click at [1112, 540] on div "Incorrect + 0" at bounding box center [784, 392] width 1411 height 704
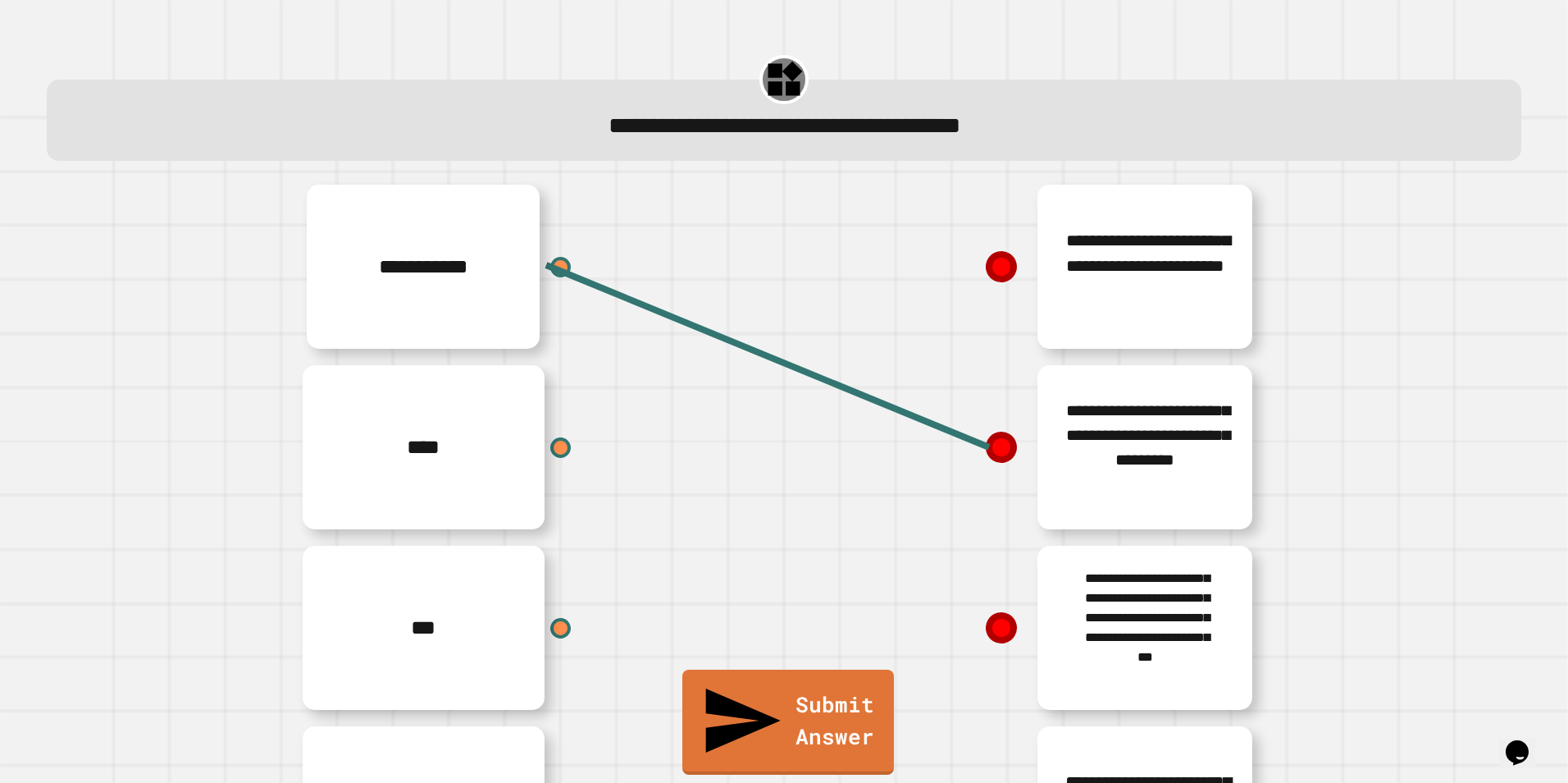
scroll to position [144, 0]
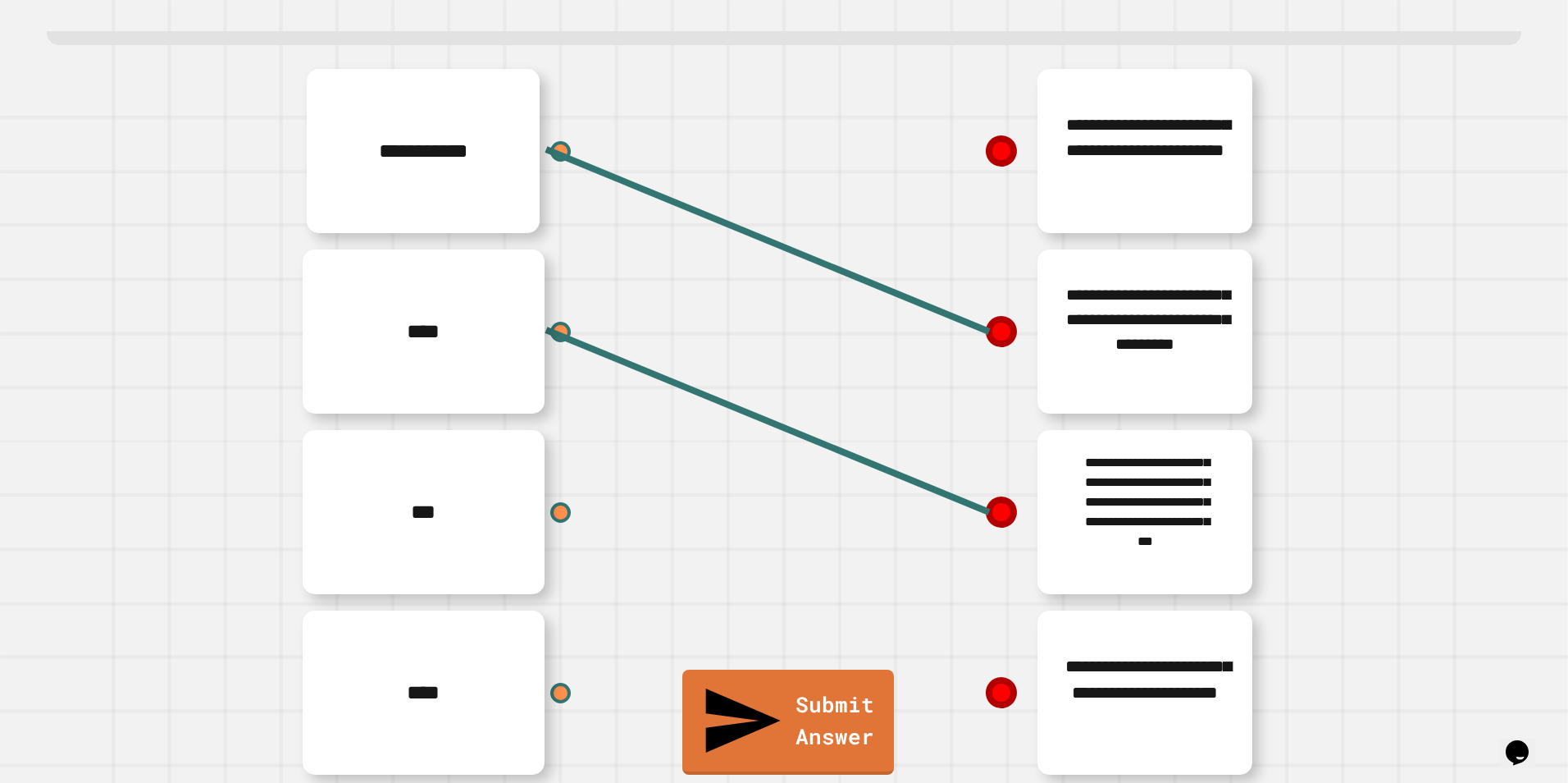
click at [997, 497] on icon at bounding box center [1000, 511] width 29 height 29
click at [984, 487] on line at bounding box center [767, 420] width 443 height 182
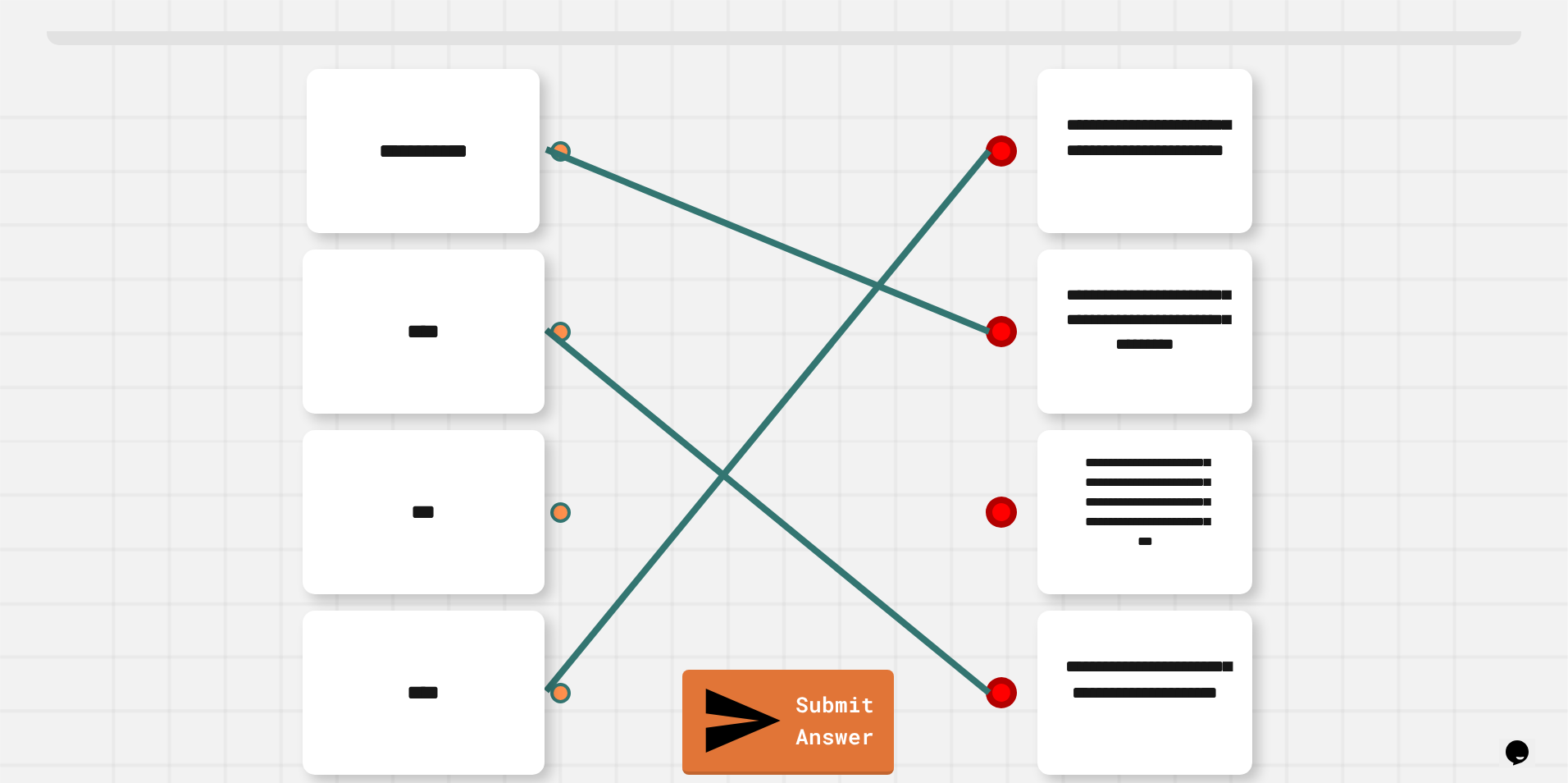
drag, startPoint x: 555, startPoint y: 478, endPoint x: 588, endPoint y: 476, distance: 33.1
click at [588, 476] on div "***" at bounding box center [537, 511] width 492 height 181
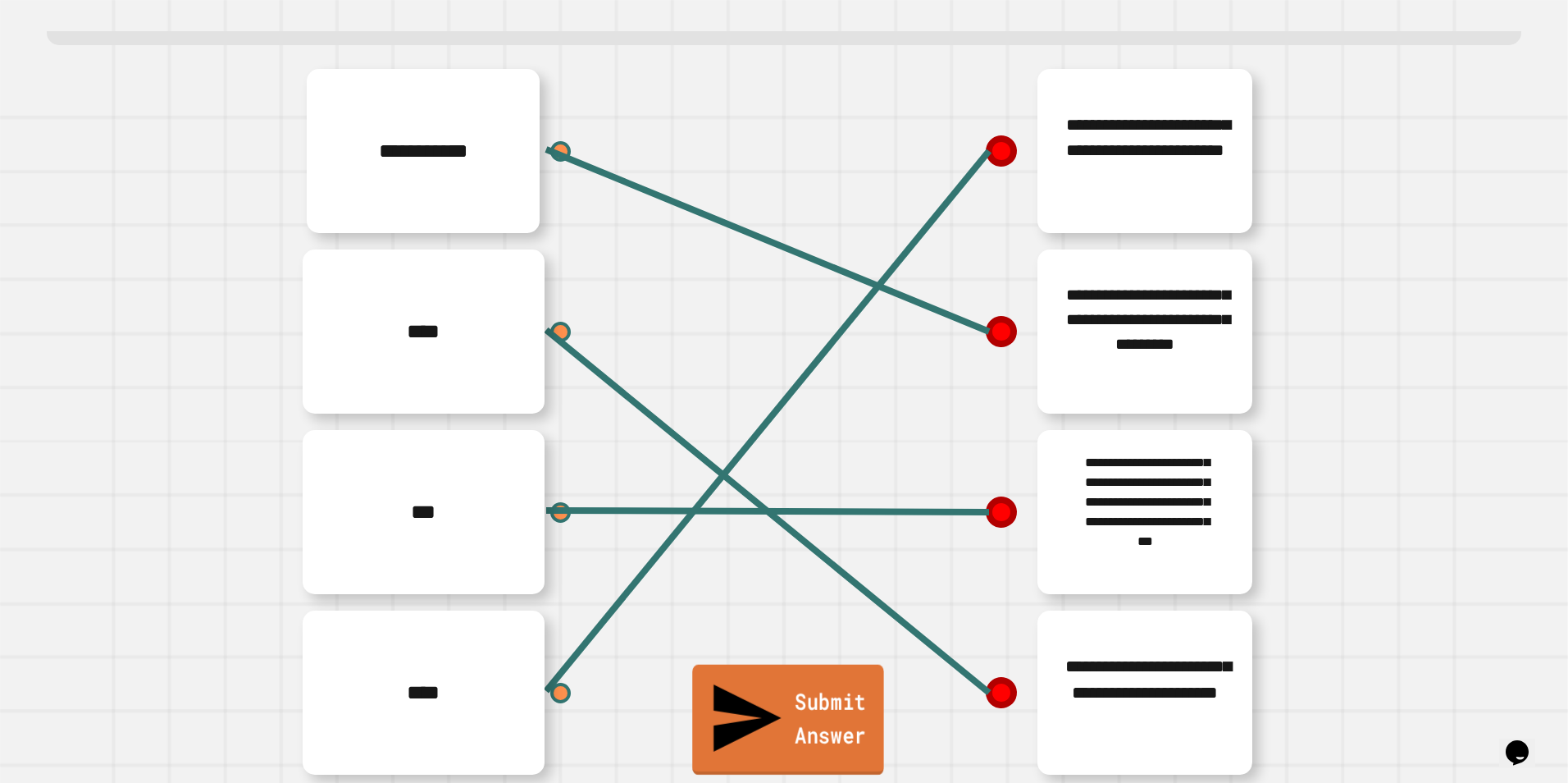
click at [806, 733] on link "Submit Answer" at bounding box center [787, 720] width 192 height 110
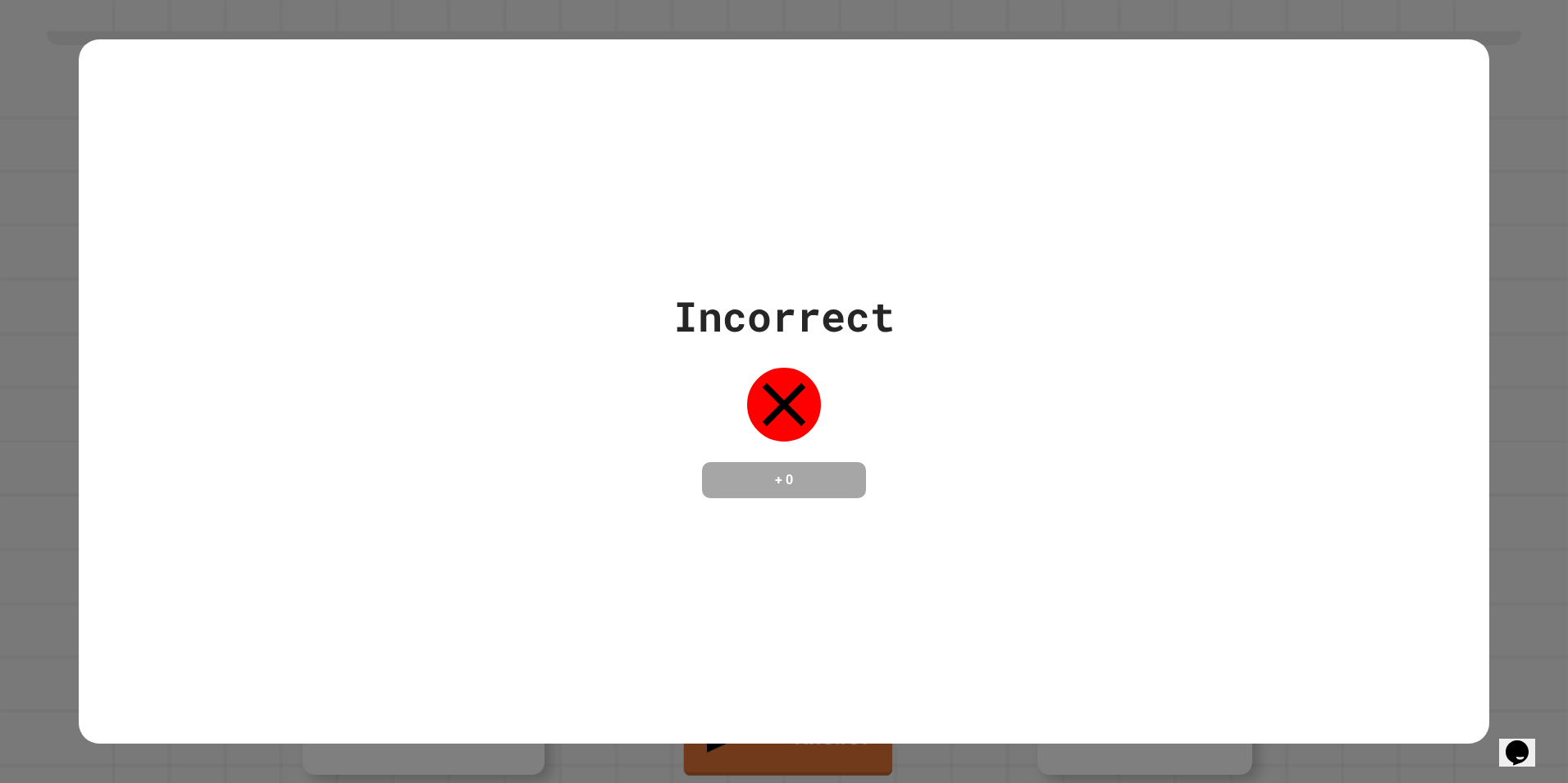
click at [852, 462] on div "+ 0" at bounding box center [784, 480] width 164 height 36
